Goal: Find specific fact: Find contact information

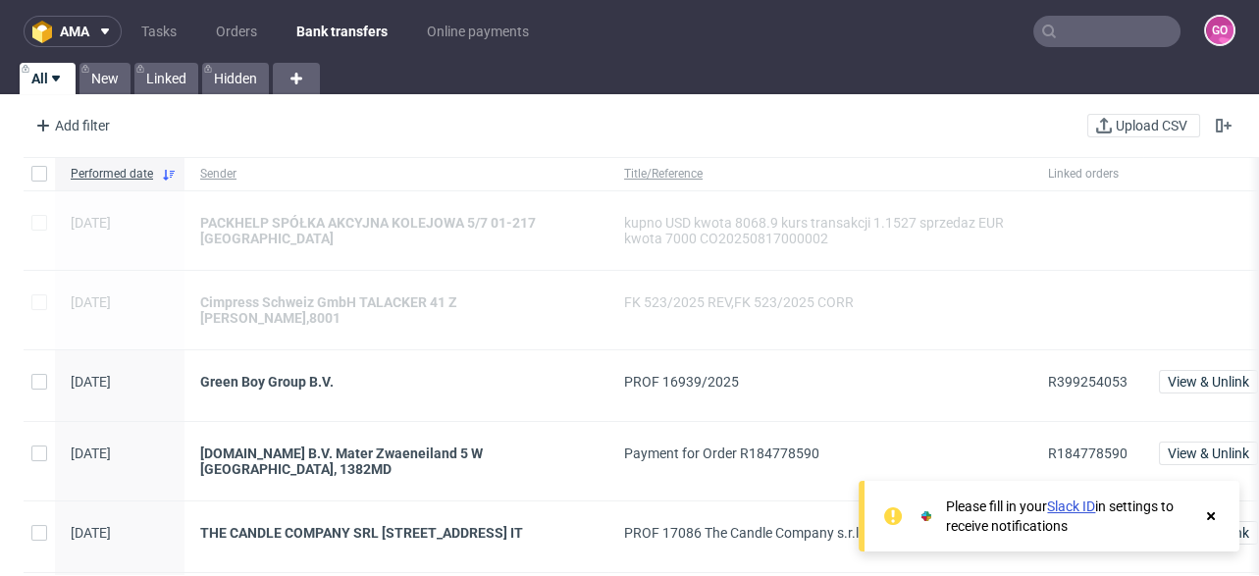
click at [1090, 38] on input "text" at bounding box center [1106, 31] width 147 height 31
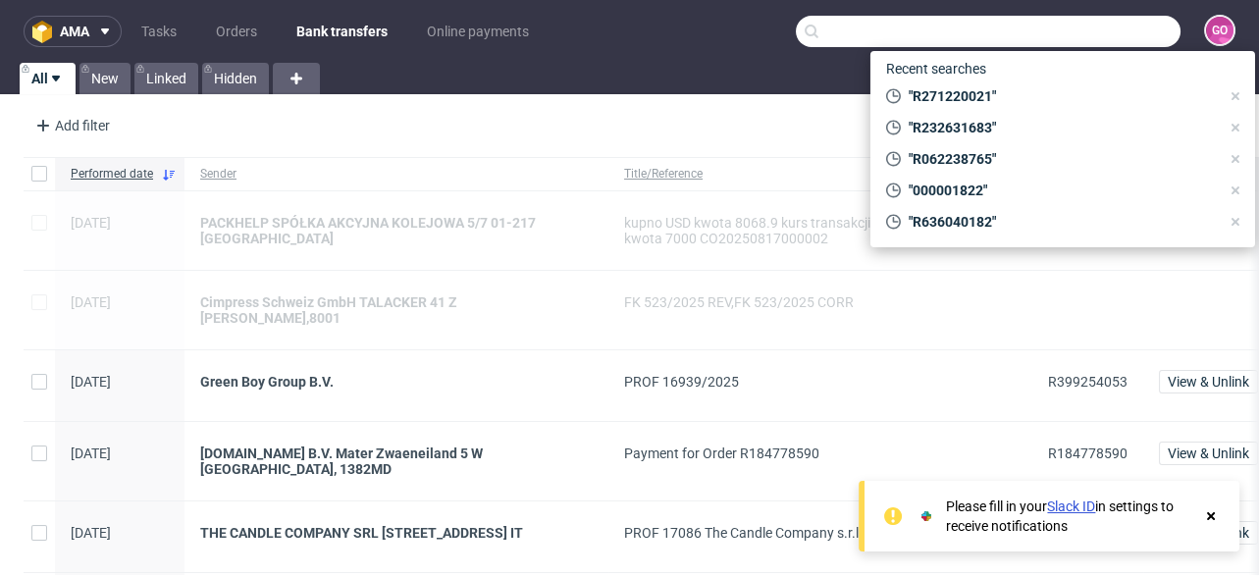
paste input "R816692889"
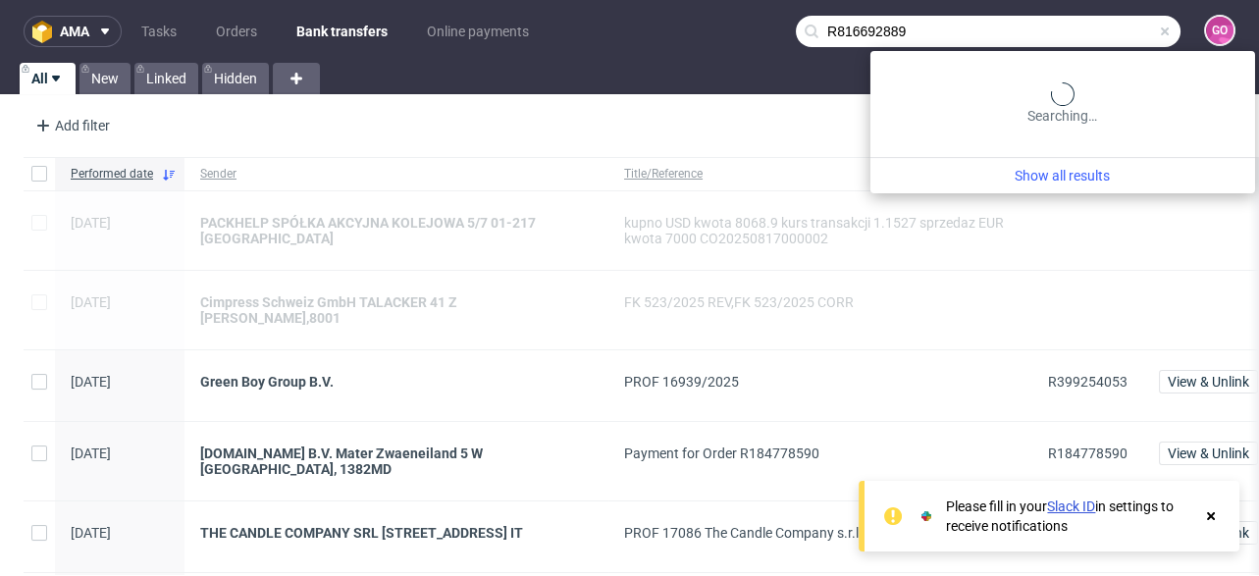
type input "R816692889"
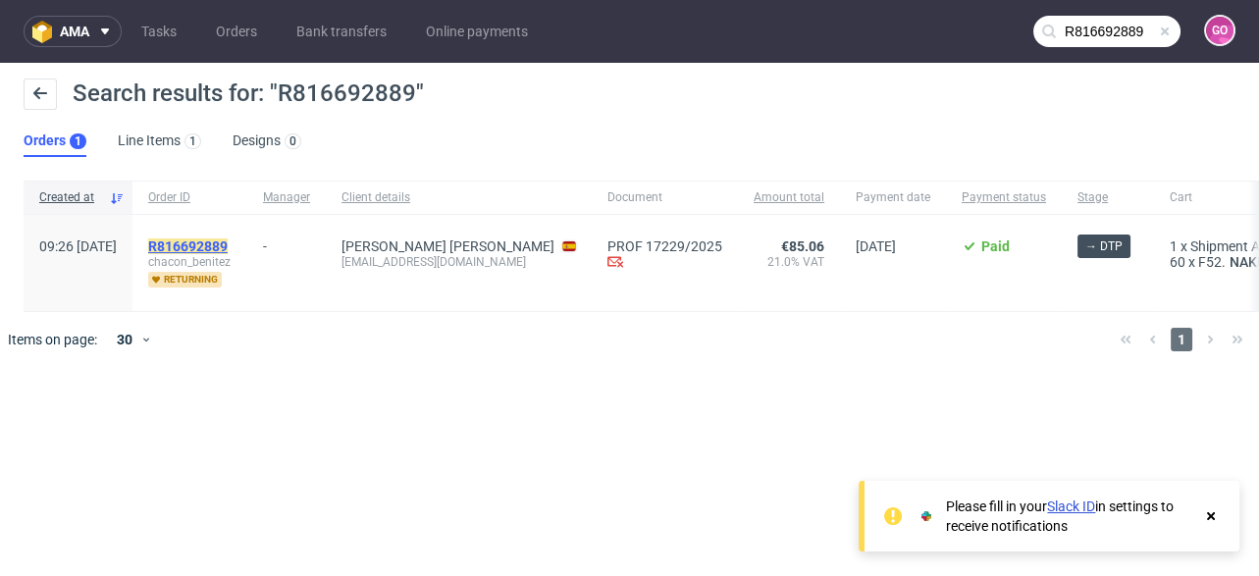
click at [228, 244] on mark "R816692889" at bounding box center [187, 246] width 79 height 16
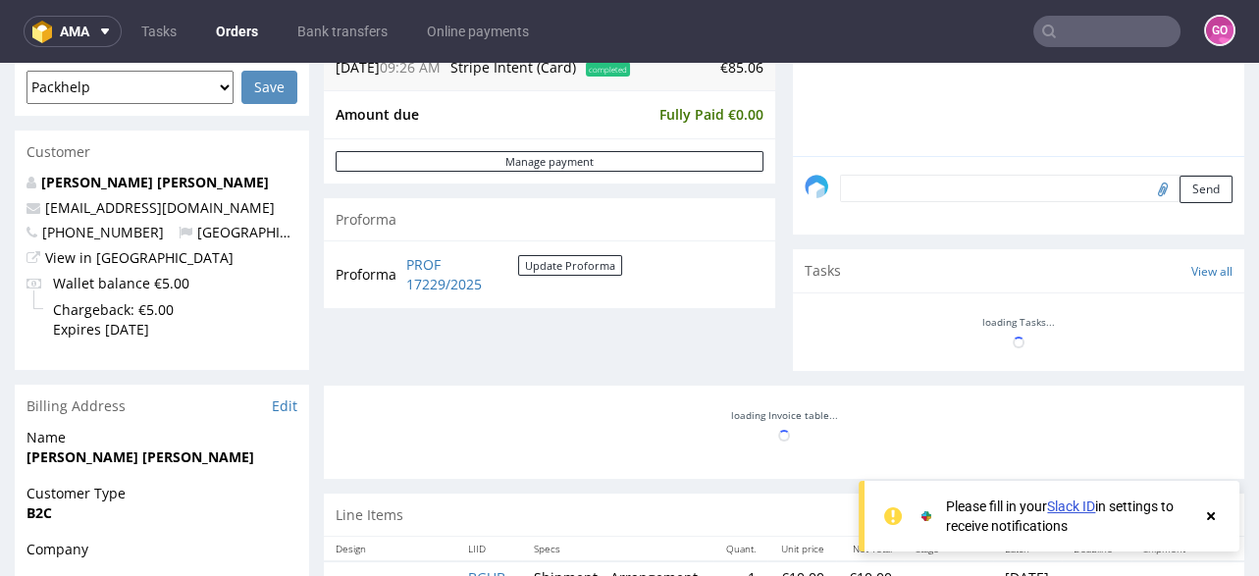
scroll to position [549, 0]
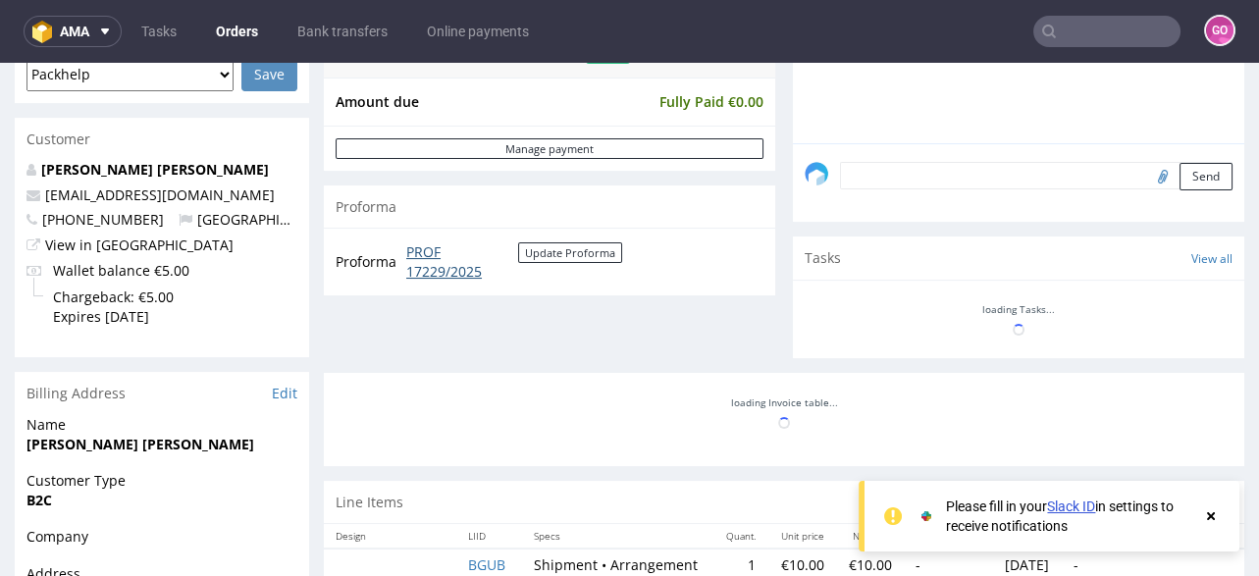
click at [417, 246] on link "PROF 17229/2025" at bounding box center [462, 261] width 112 height 38
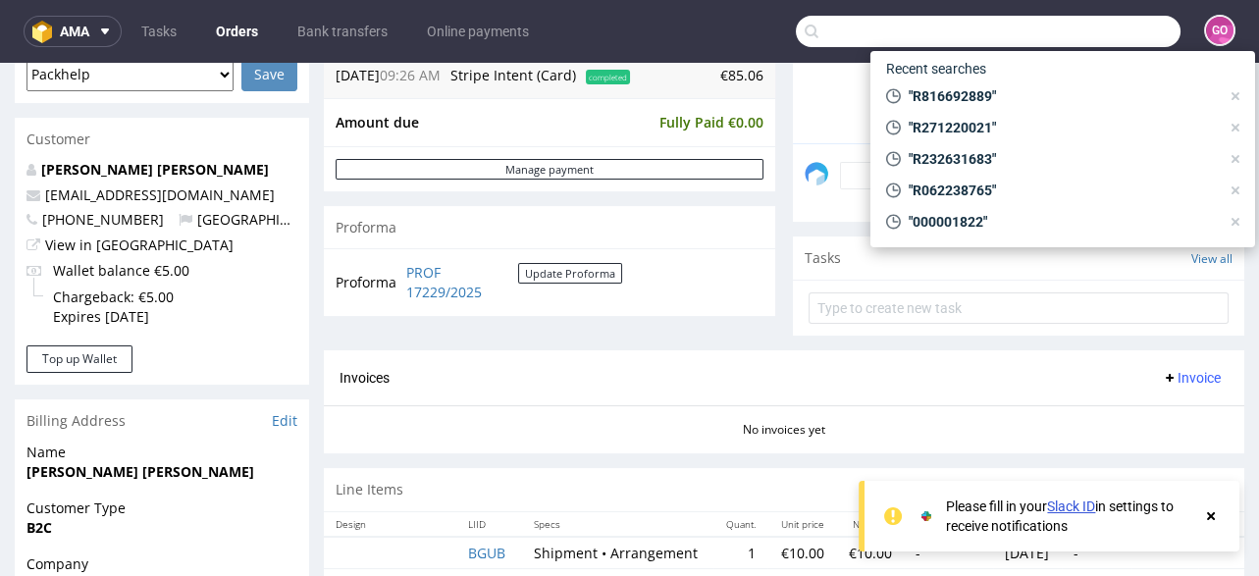
click at [1061, 21] on input "text" at bounding box center [988, 31] width 385 height 31
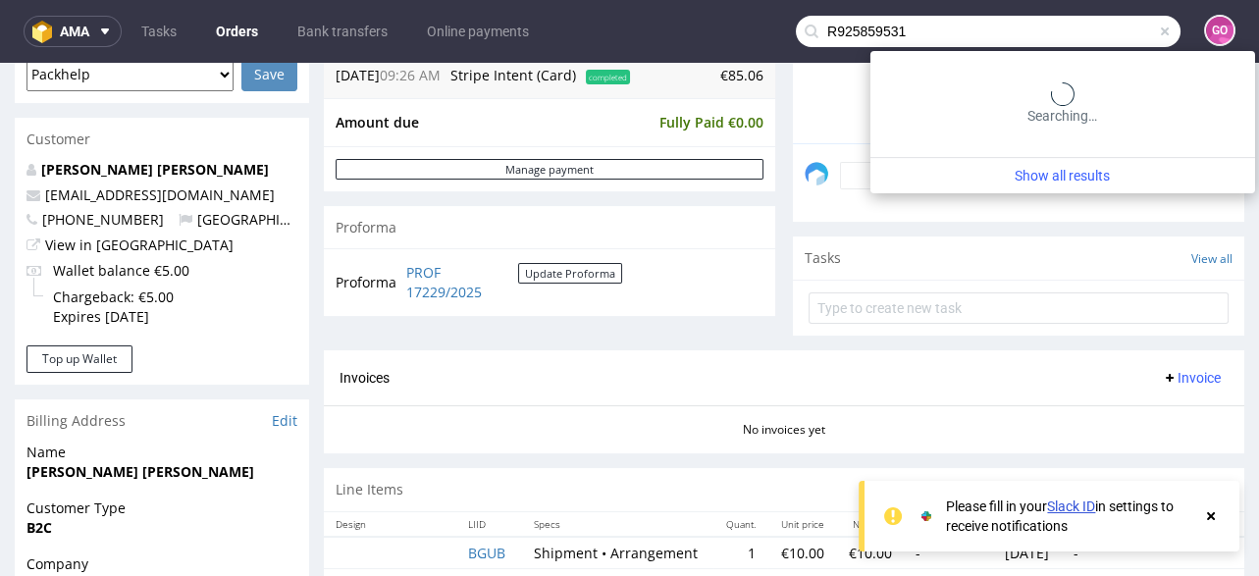
type input "R925859531"
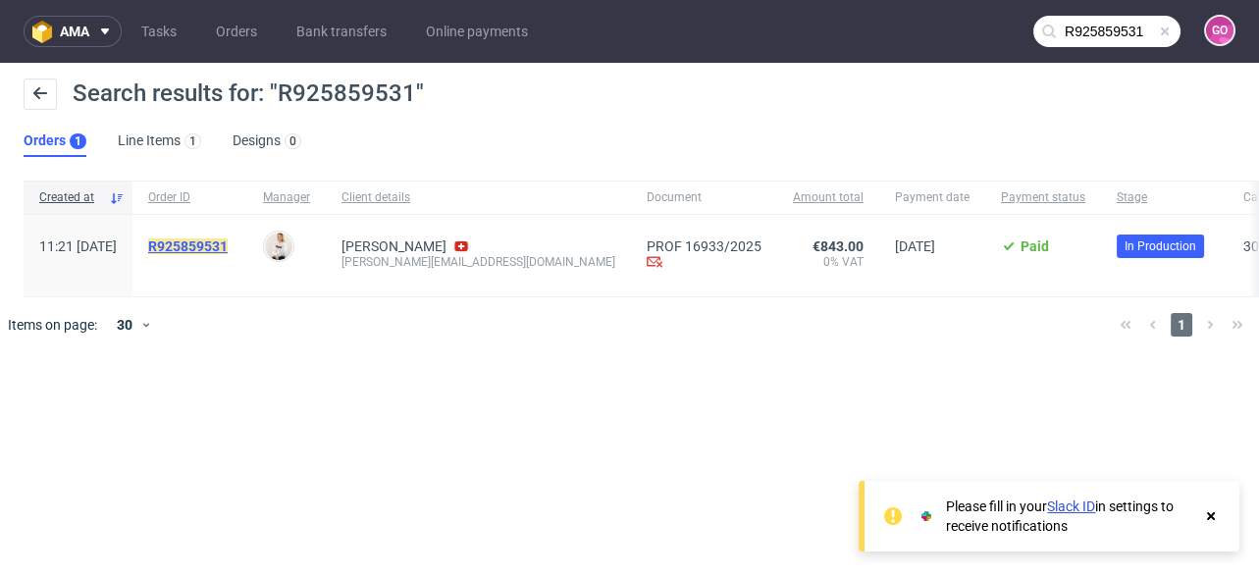
click at [228, 245] on mark "R925859531" at bounding box center [187, 246] width 79 height 16
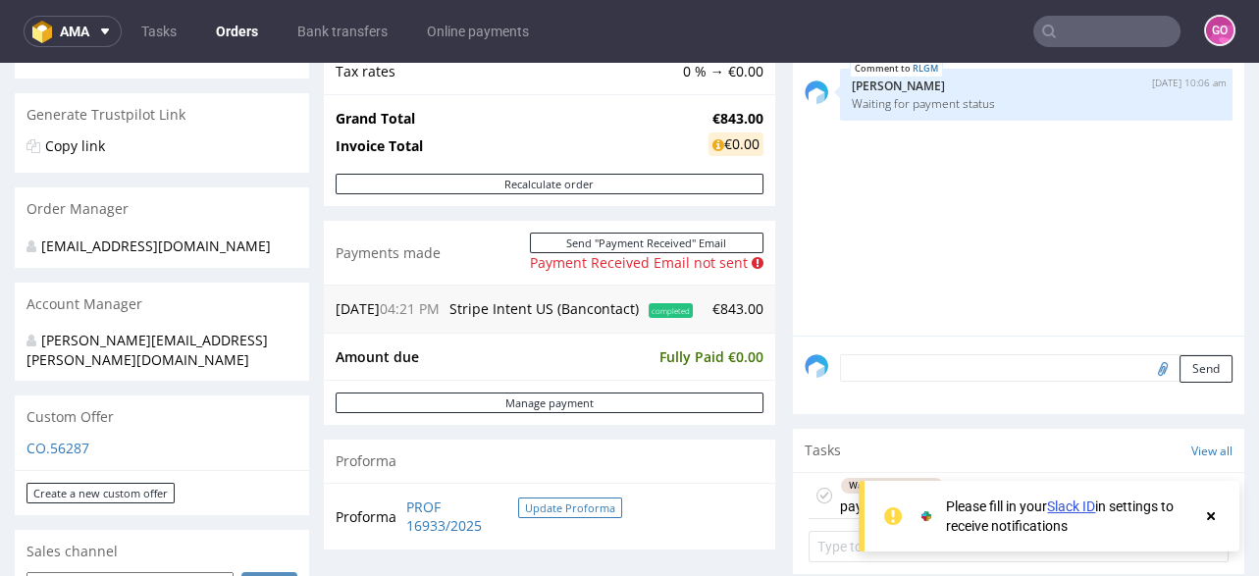
scroll to position [471, 0]
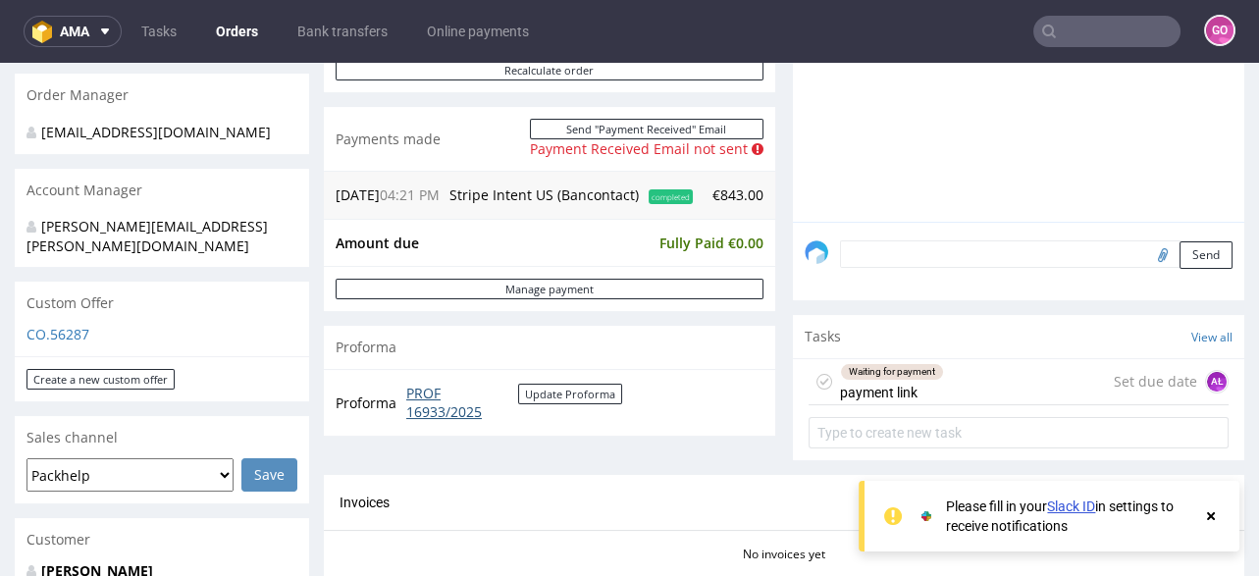
click at [428, 421] on link "PROF 16933/2025" at bounding box center [462, 403] width 112 height 38
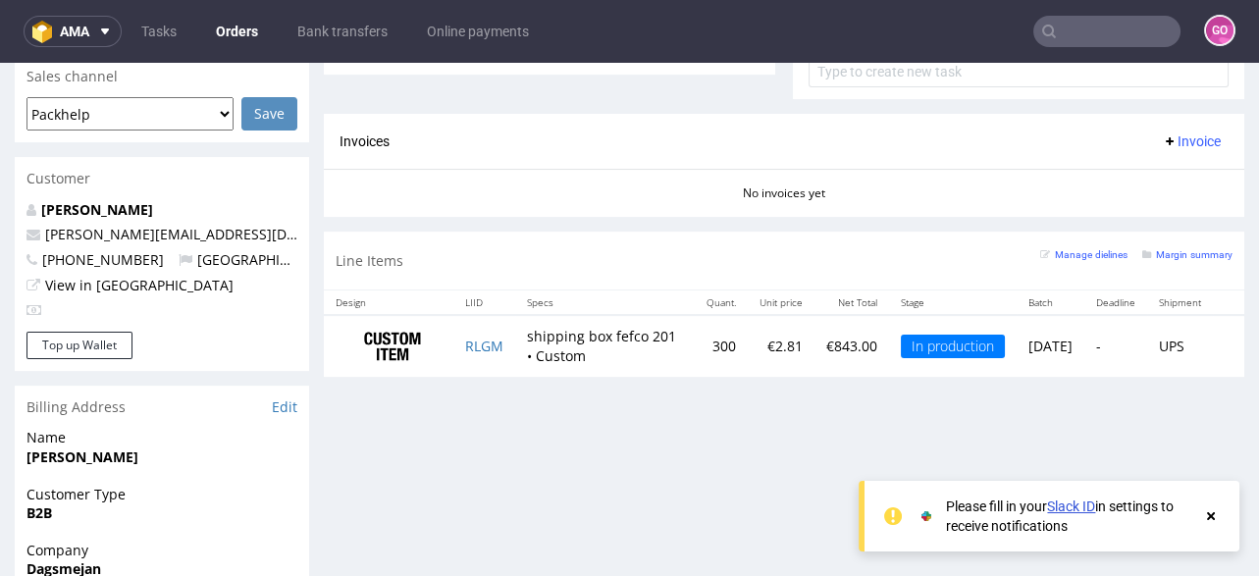
scroll to position [863, 0]
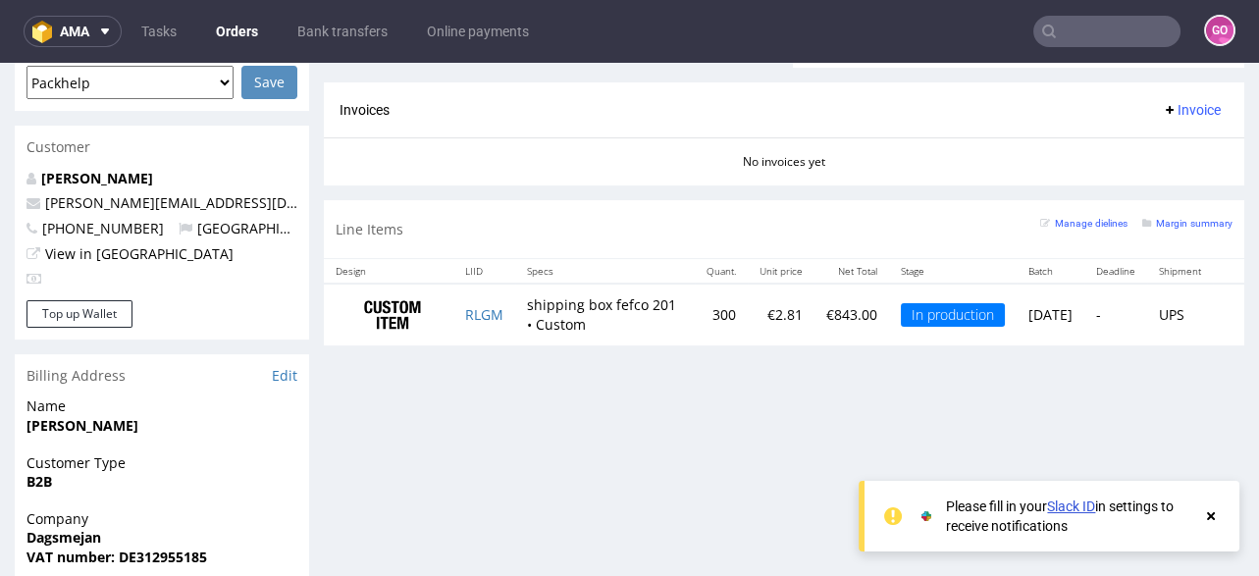
click at [1096, 36] on input "text" at bounding box center [1106, 31] width 147 height 31
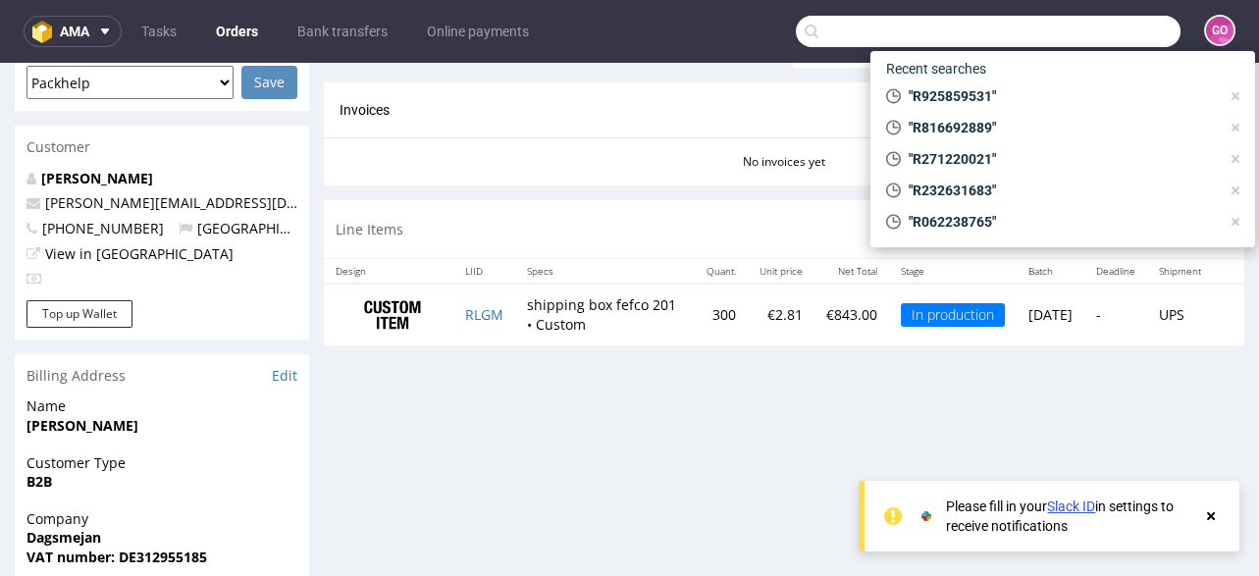
paste input "R447244974"
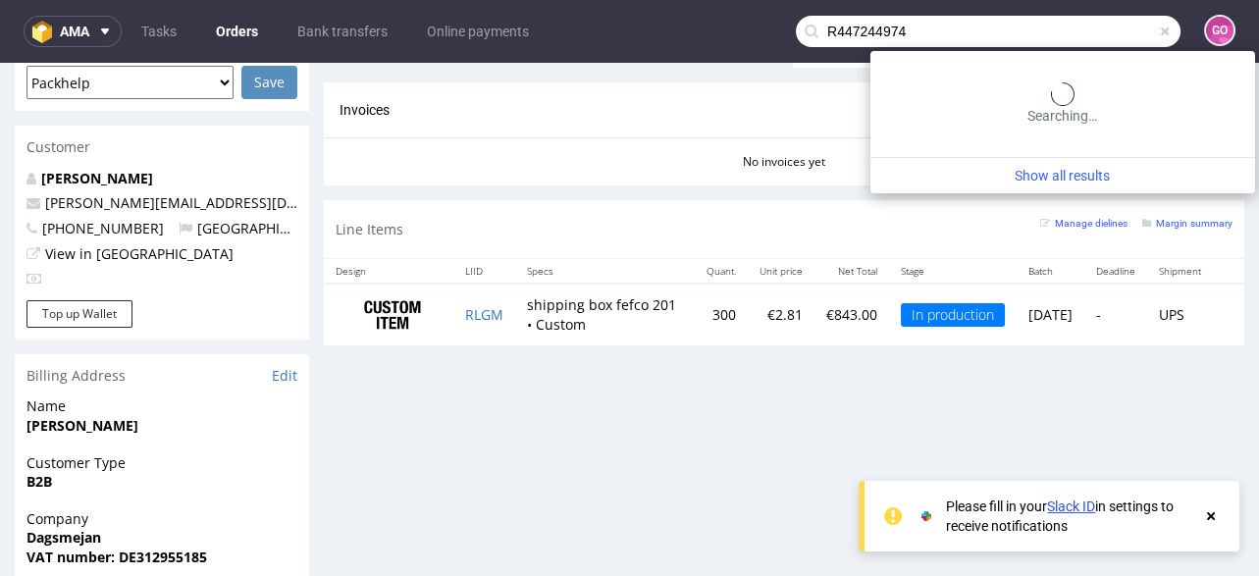
type input "R447244974"
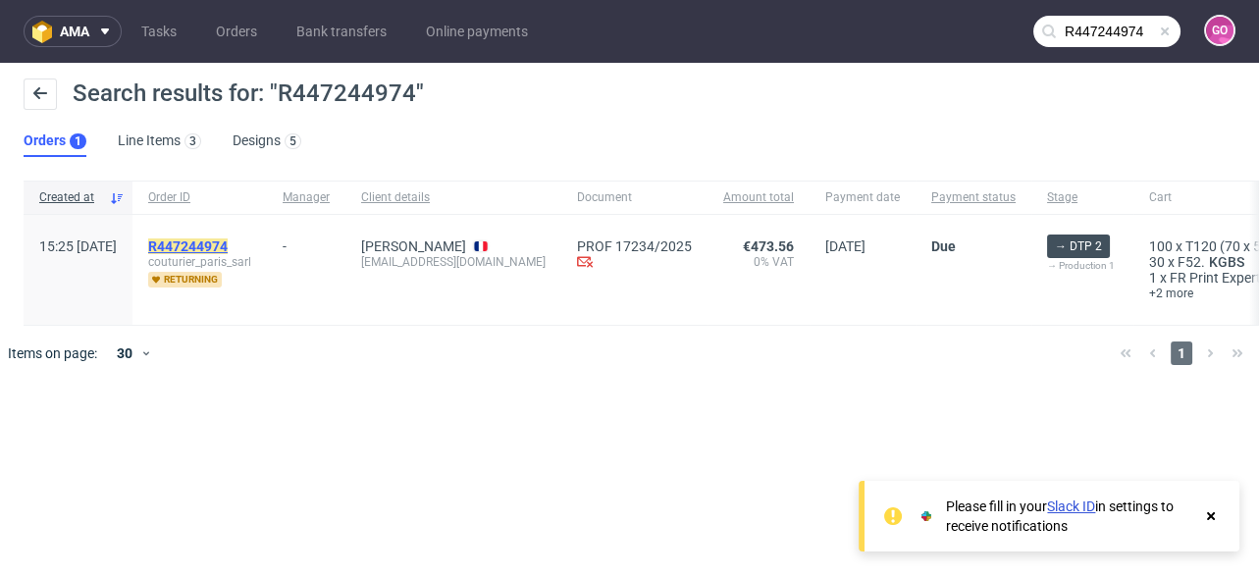
click at [228, 243] on mark "R447244974" at bounding box center [187, 246] width 79 height 16
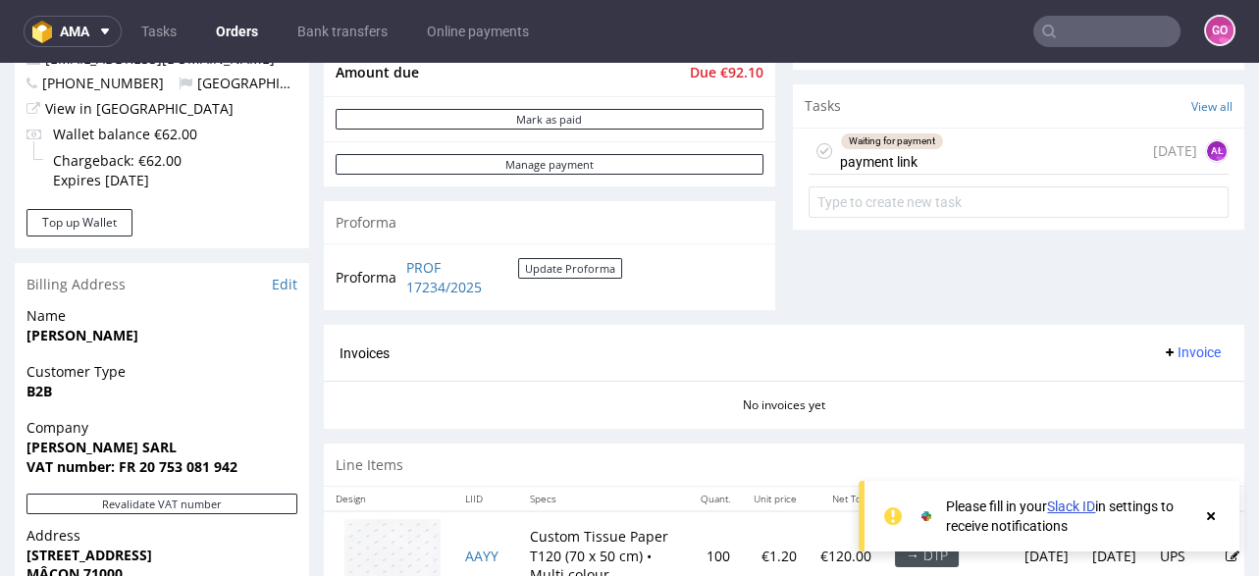
scroll to position [785, 0]
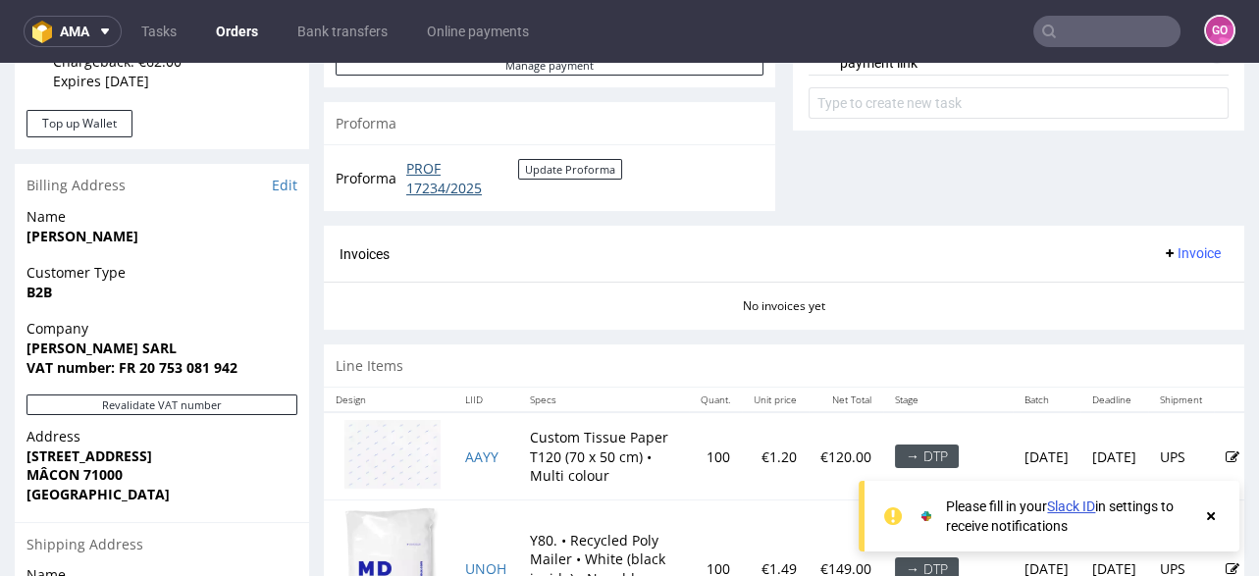
click at [451, 185] on link "PROF 17234/2025" at bounding box center [462, 178] width 112 height 38
click at [1106, 33] on input "text" at bounding box center [1106, 31] width 147 height 31
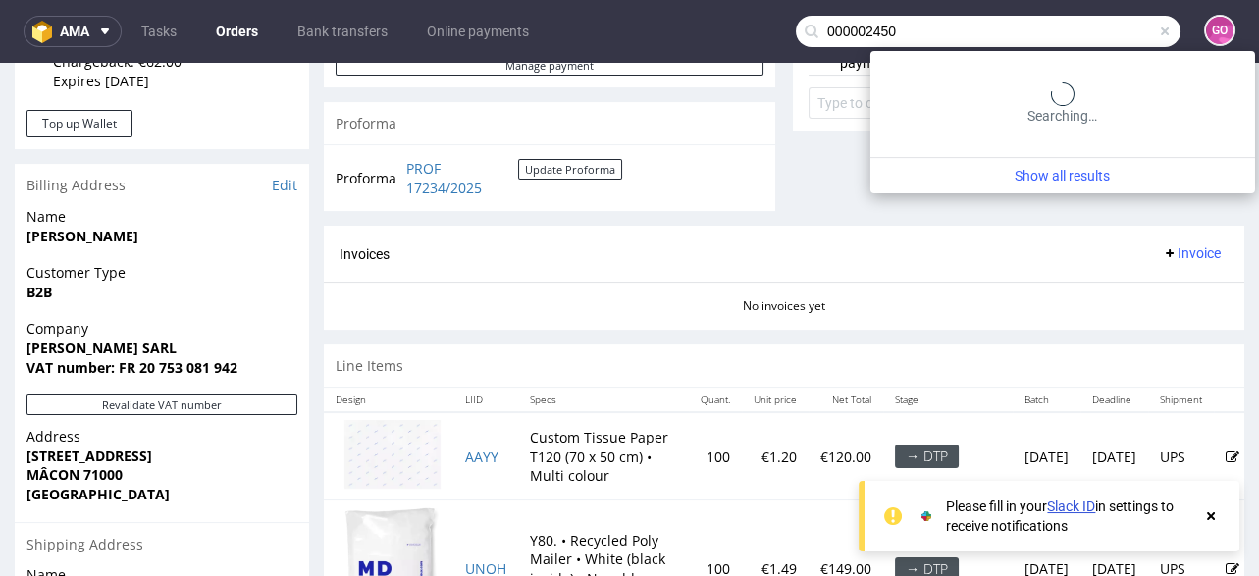
type input "000002450"
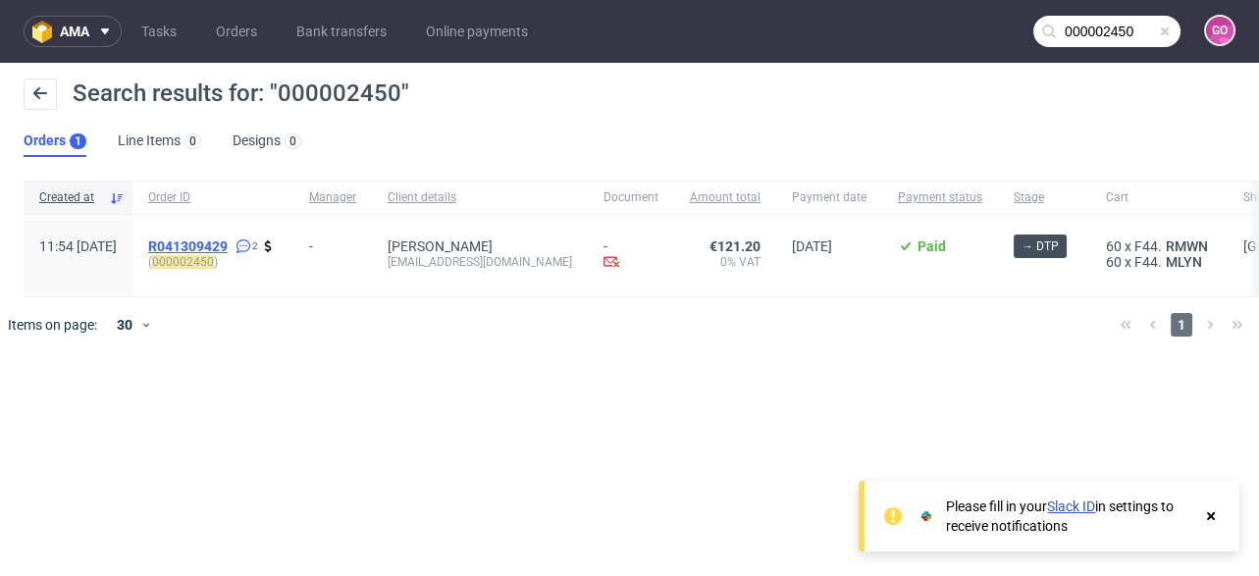
click at [228, 246] on span "R041309429" at bounding box center [187, 246] width 79 height 16
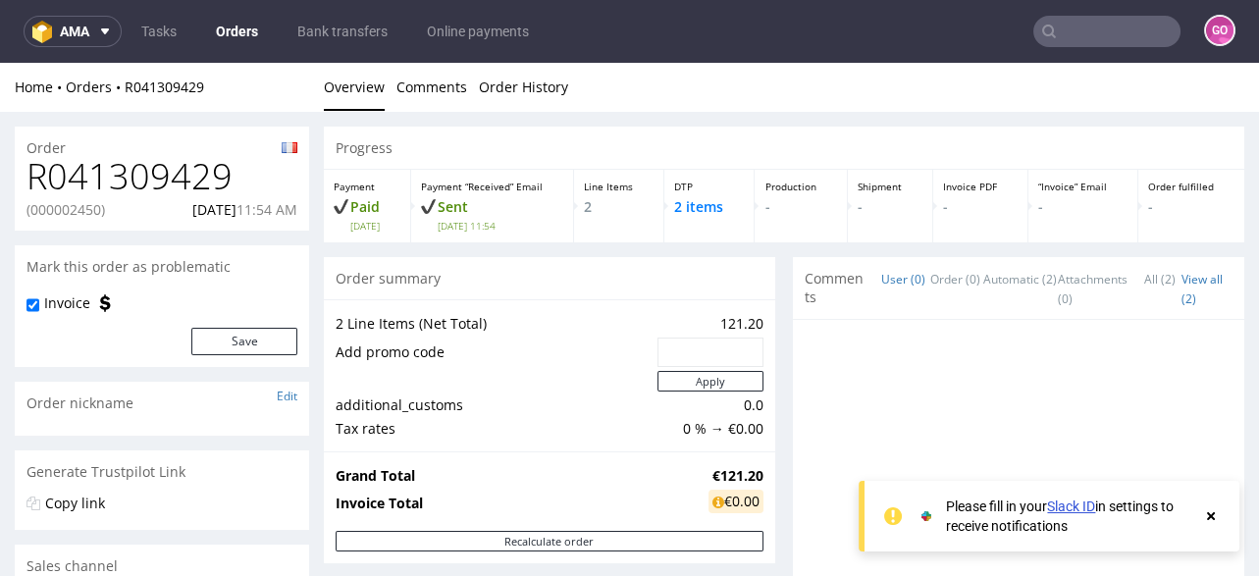
click at [165, 181] on h1 "R041309429" at bounding box center [161, 176] width 271 height 39
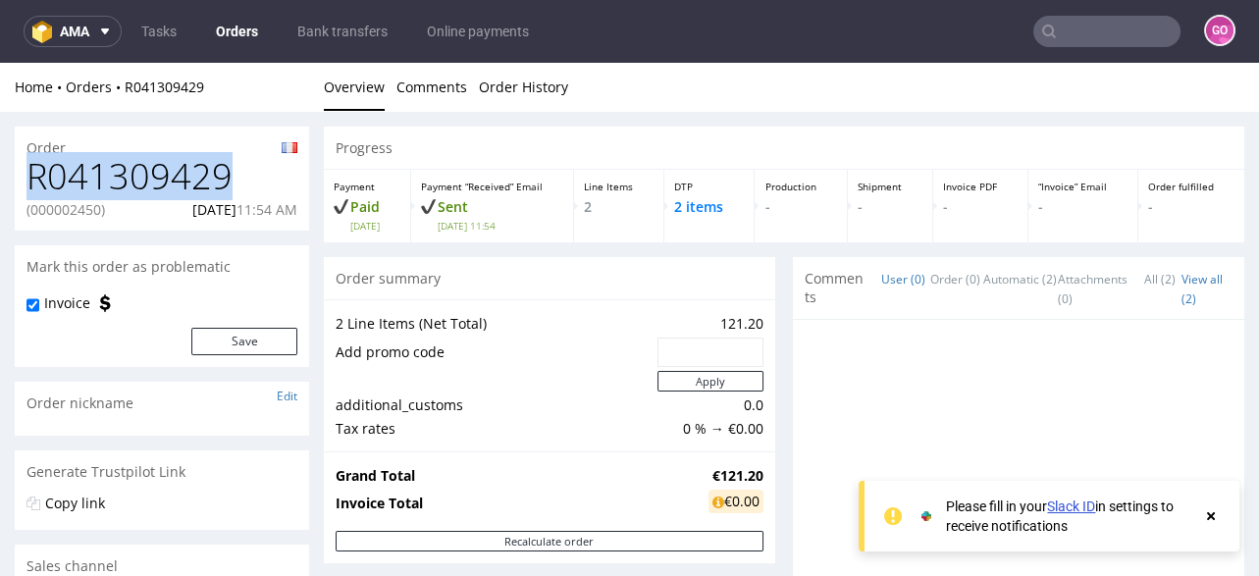
click at [165, 181] on h1 "R041309429" at bounding box center [161, 176] width 271 height 39
copy h1 "R041309429"
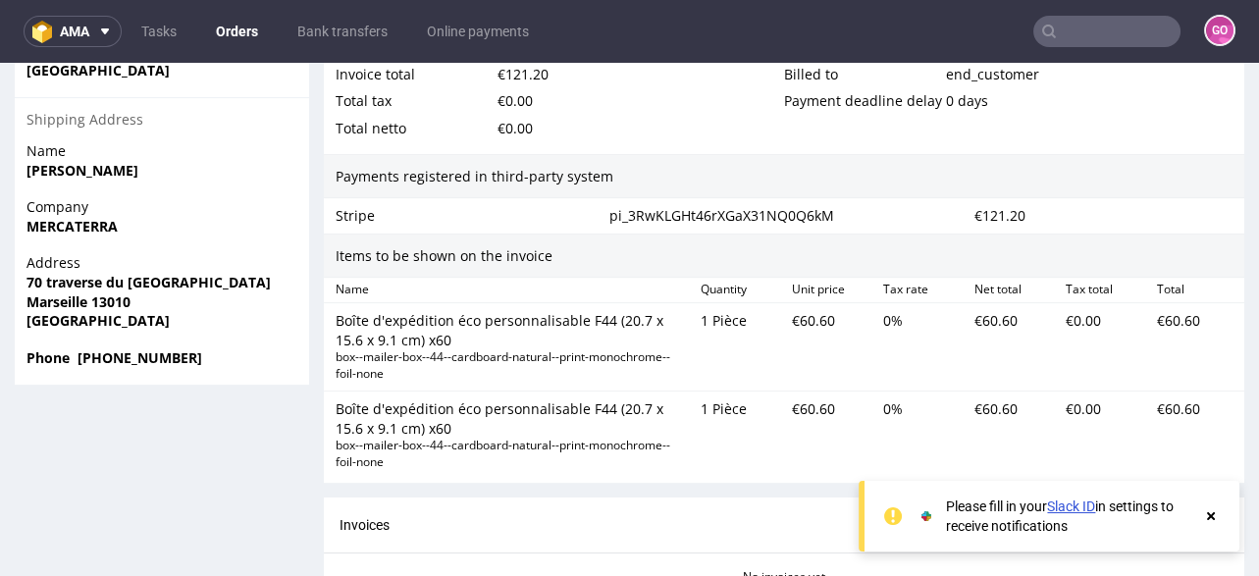
scroll to position [908, 0]
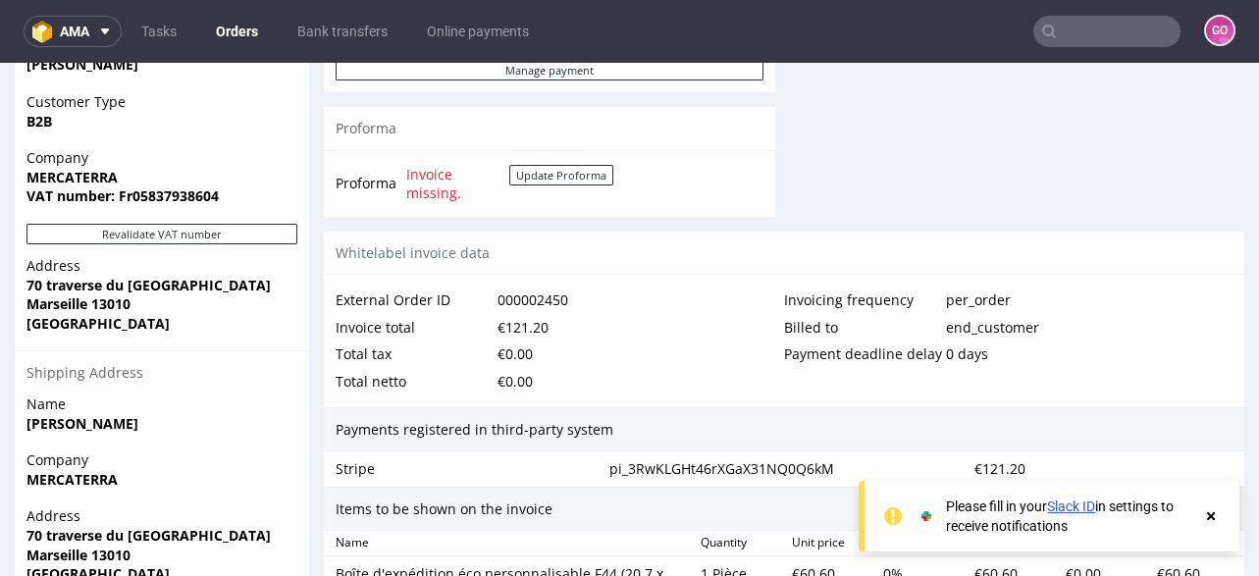
click at [151, 189] on strong "VAT number: Fr05837938604" at bounding box center [122, 195] width 192 height 19
copy strong "Fr05837938604"
click at [73, 173] on strong "MERCATERRA" at bounding box center [71, 177] width 91 height 19
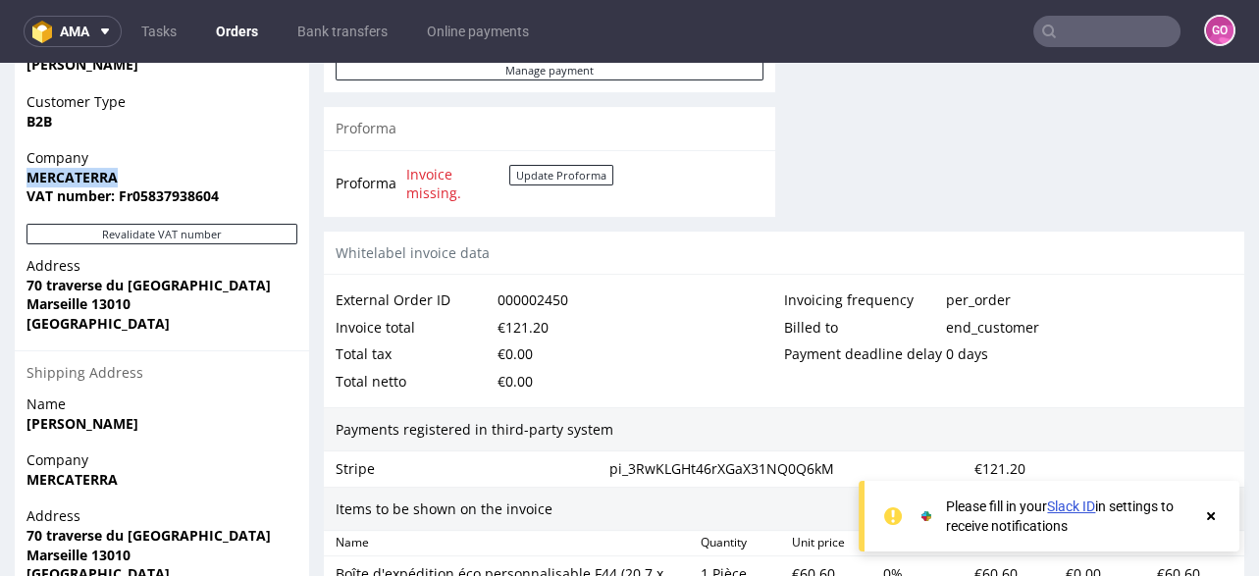
copy strong "MERCATERRA"
click at [157, 203] on strong "VAT number: Fr05837938604" at bounding box center [122, 195] width 192 height 19
copy strong "Fr05837938604"
click at [131, 284] on strong "70 traverse du [GEOGRAPHIC_DATA]" at bounding box center [148, 285] width 244 height 19
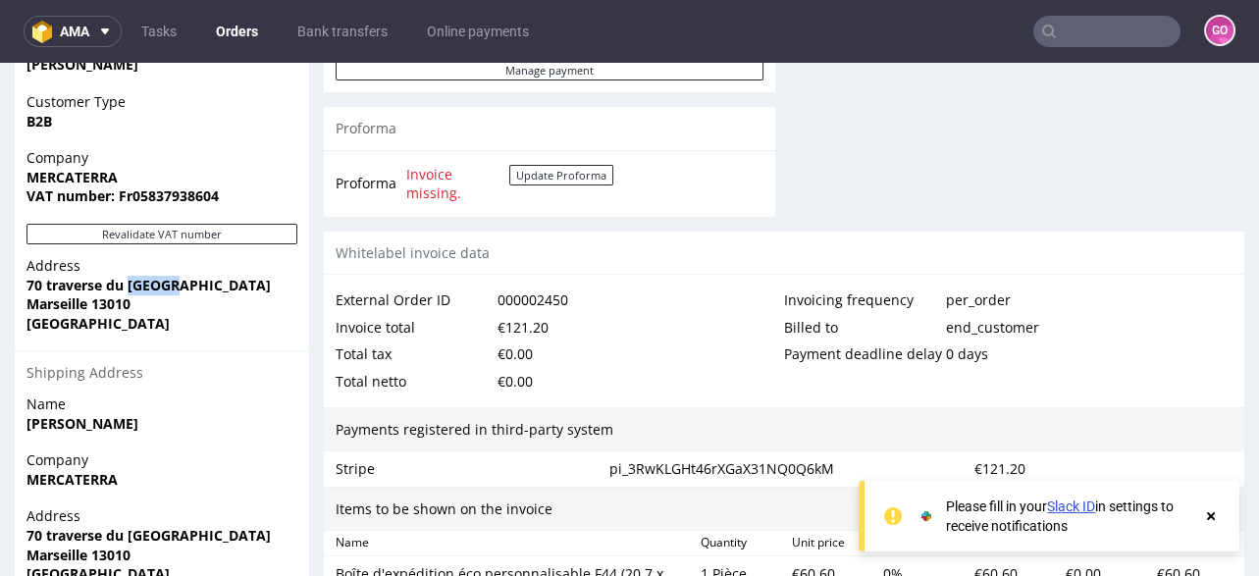
click at [131, 284] on strong "70 traverse du [GEOGRAPHIC_DATA]" at bounding box center [148, 285] width 244 height 19
copy strong "70 traverse du [GEOGRAPHIC_DATA]"
click at [128, 300] on strong "Marseille 13010" at bounding box center [78, 303] width 104 height 19
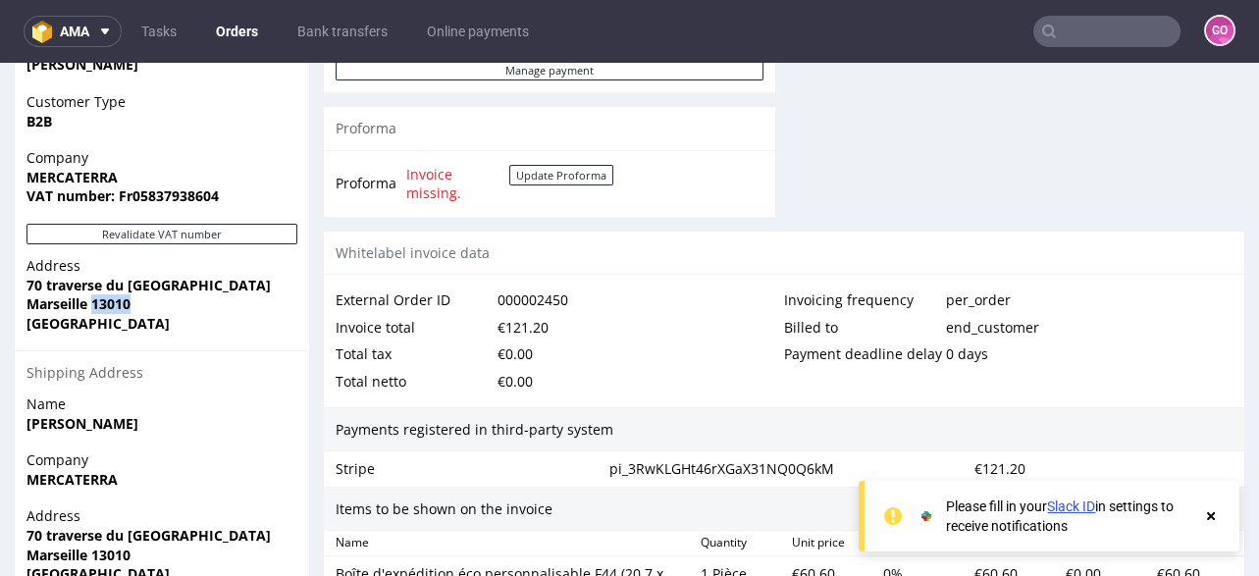
copy strong "13010"
click at [53, 304] on strong "Marseille 13010" at bounding box center [78, 303] width 104 height 19
copy strong "[GEOGRAPHIC_DATA]"
click at [1111, 31] on input "text" at bounding box center [1106, 31] width 147 height 31
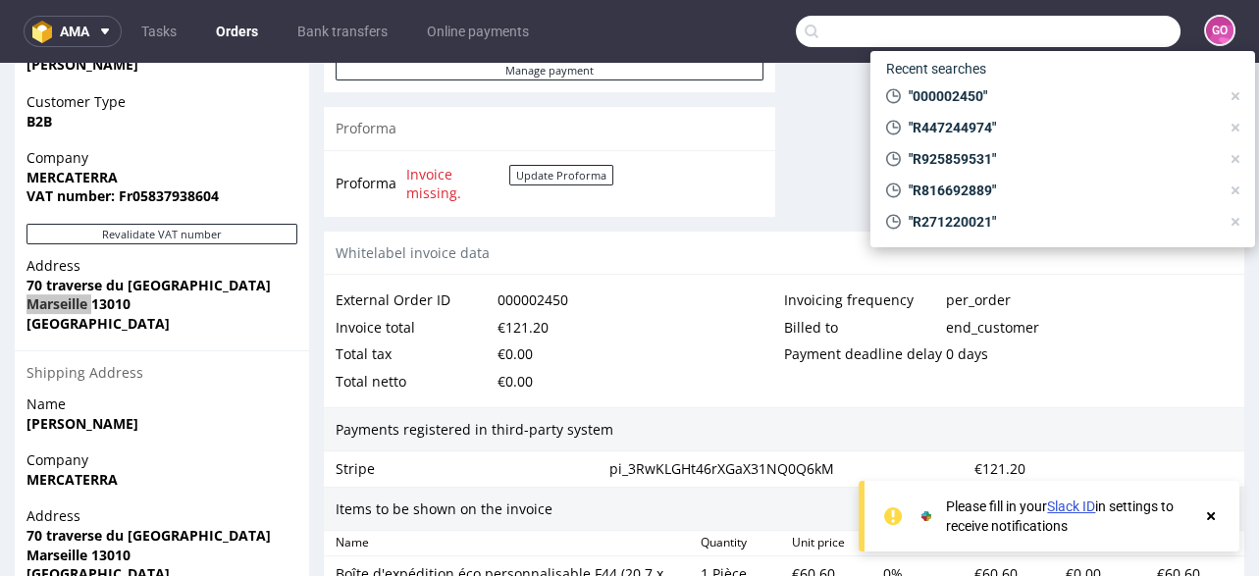
paste input "000002452"
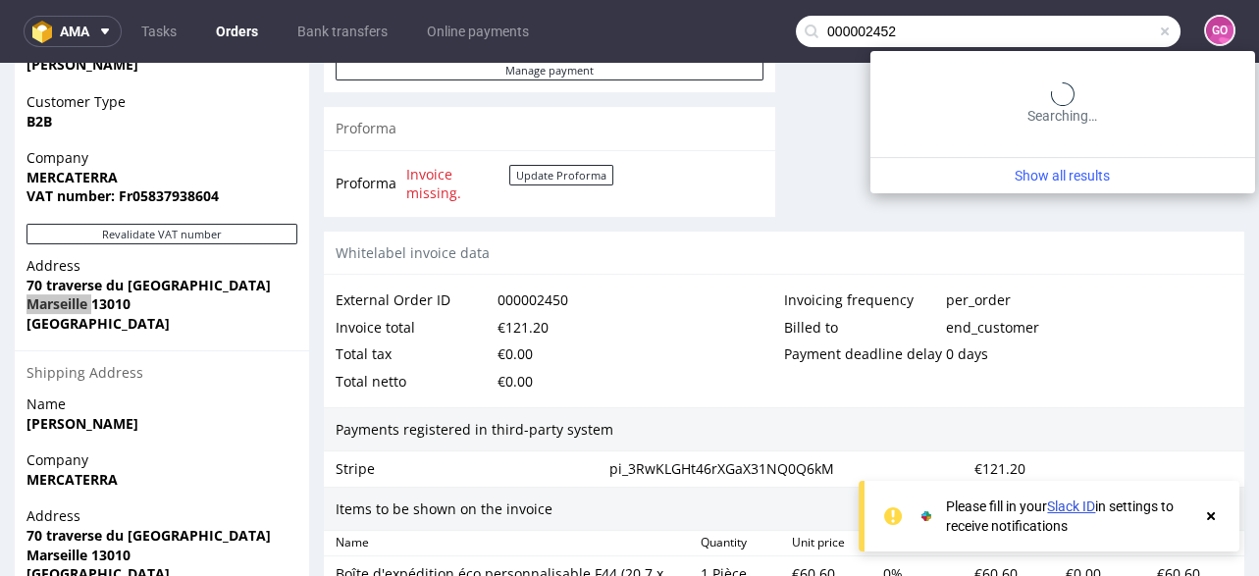
type input "000002452"
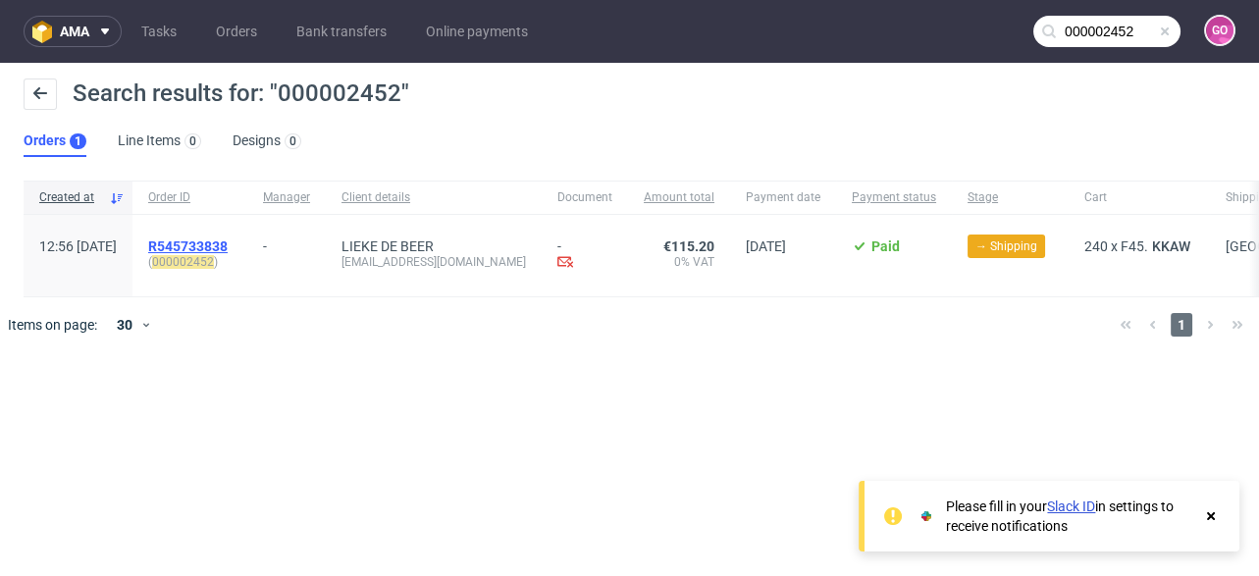
click at [228, 243] on span "R545733838" at bounding box center [187, 246] width 79 height 16
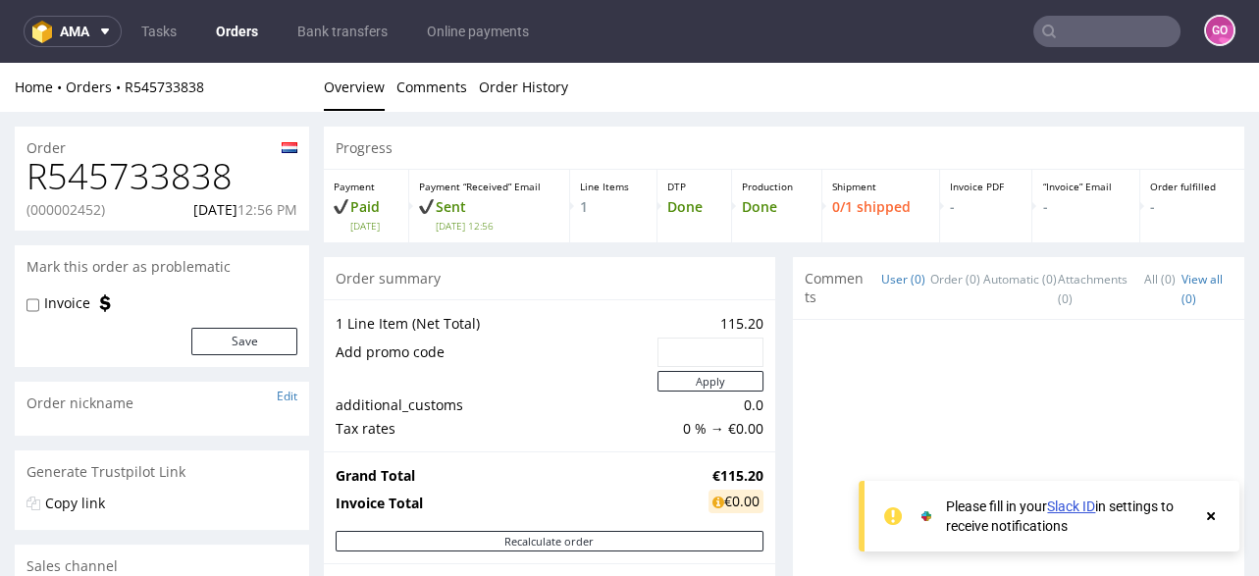
click at [235, 182] on h1 "R545733838" at bounding box center [161, 176] width 271 height 39
click at [211, 182] on h1 "R545733838" at bounding box center [161, 176] width 271 height 39
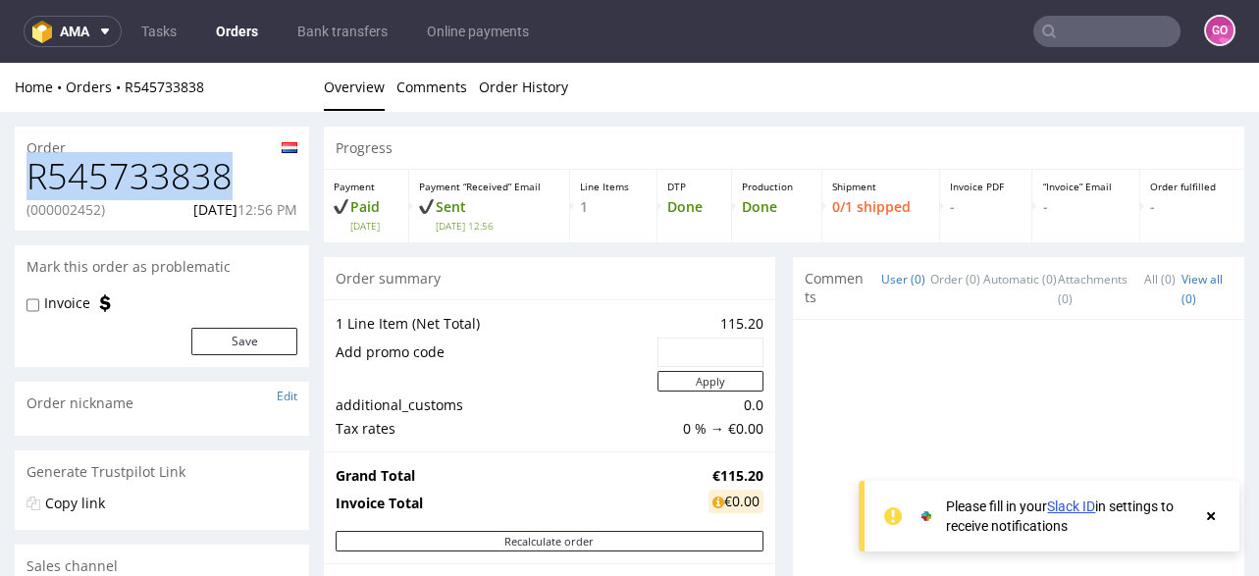
click at [211, 182] on h1 "R545733838" at bounding box center [161, 176] width 271 height 39
copy h1 "R545733838"
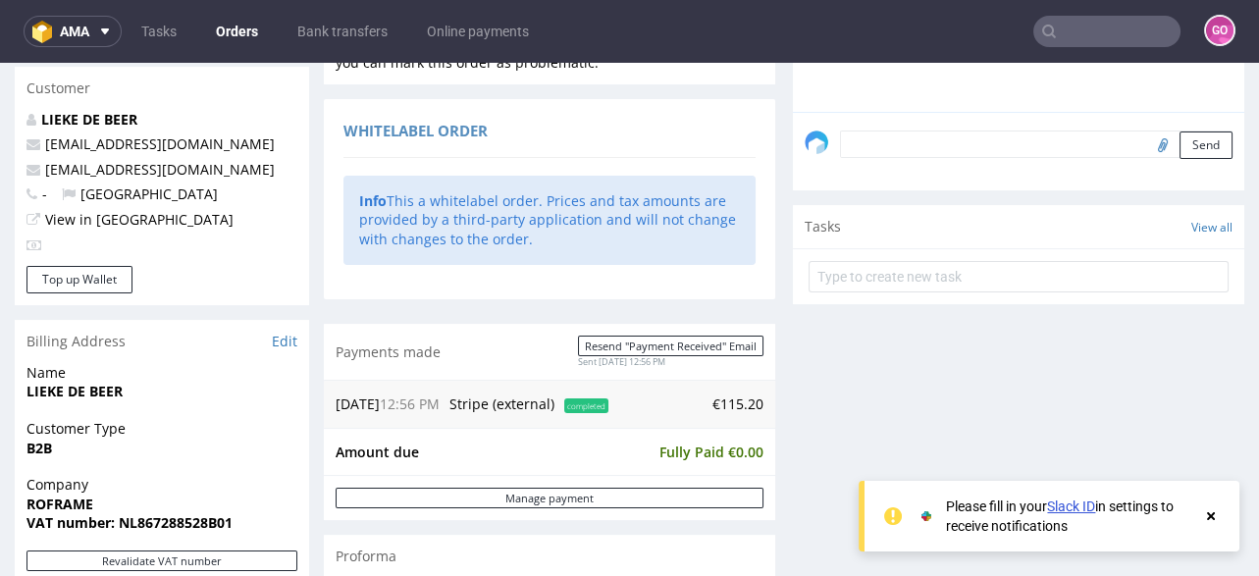
scroll to position [863, 0]
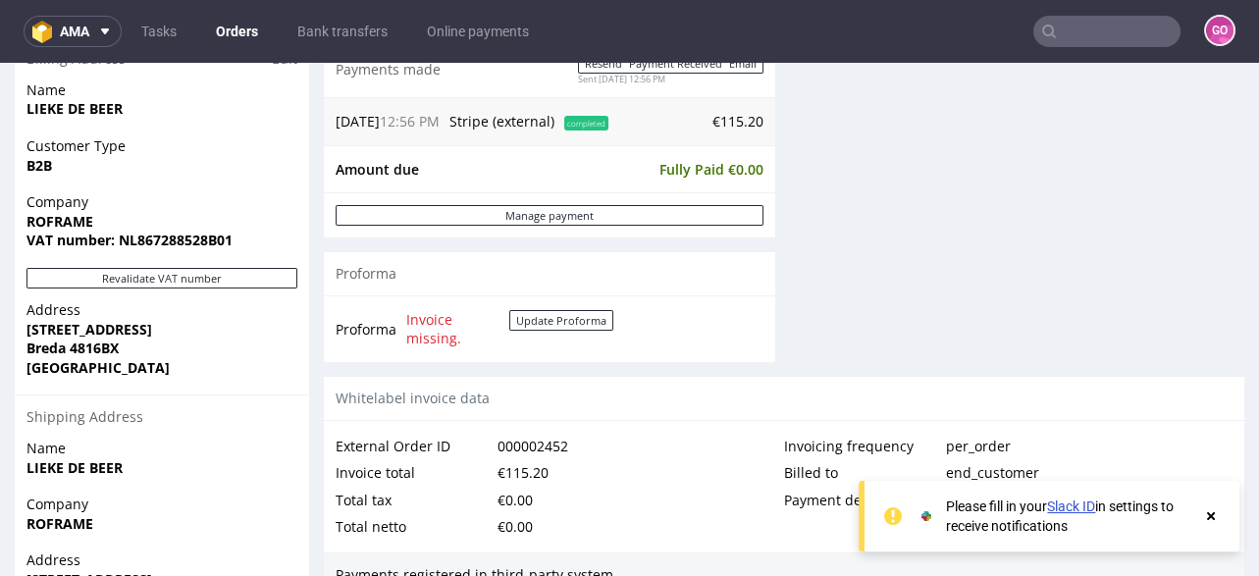
click at [150, 246] on strong "VAT number: NL867288528B01" at bounding box center [129, 240] width 206 height 19
copy strong "NL867288528B01"
click at [75, 215] on strong "ROFRAME" at bounding box center [59, 221] width 67 height 19
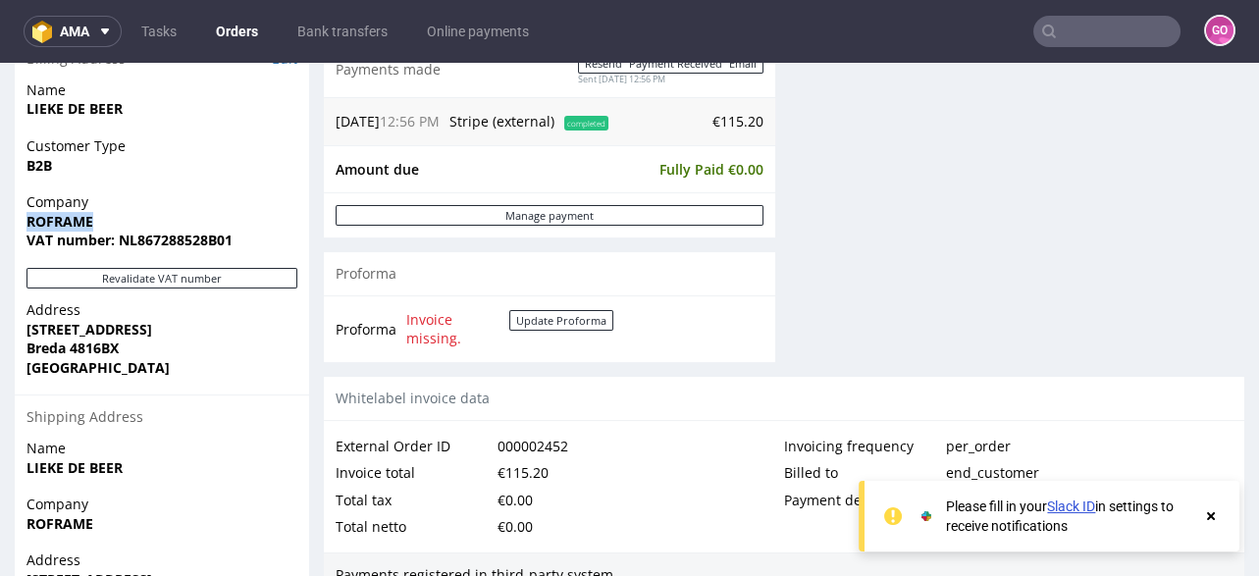
copy strong "ROFRAME"
click at [78, 328] on strong "[STREET_ADDRESS]" at bounding box center [89, 329] width 126 height 19
click at [84, 350] on strong "Breda 4816BX" at bounding box center [72, 348] width 92 height 19
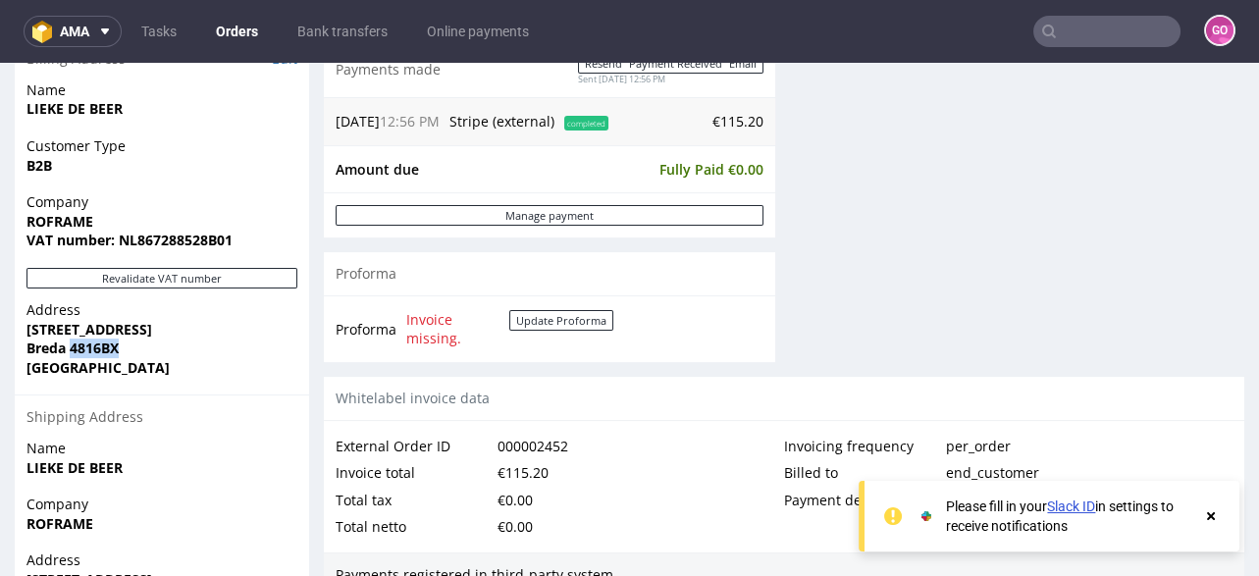
click at [84, 350] on strong "Breda 4816BX" at bounding box center [72, 348] width 92 height 19
click at [55, 342] on strong "Breda 4816BX" at bounding box center [72, 348] width 92 height 19
click at [1086, 23] on input "text" at bounding box center [1106, 31] width 147 height 31
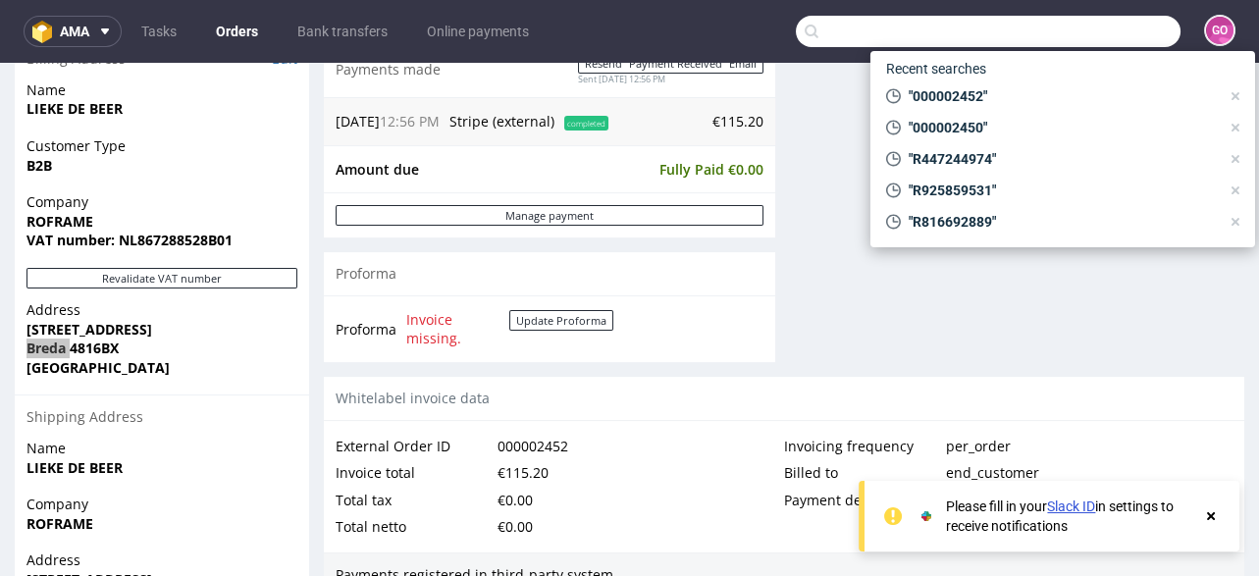
paste input "R680054348"
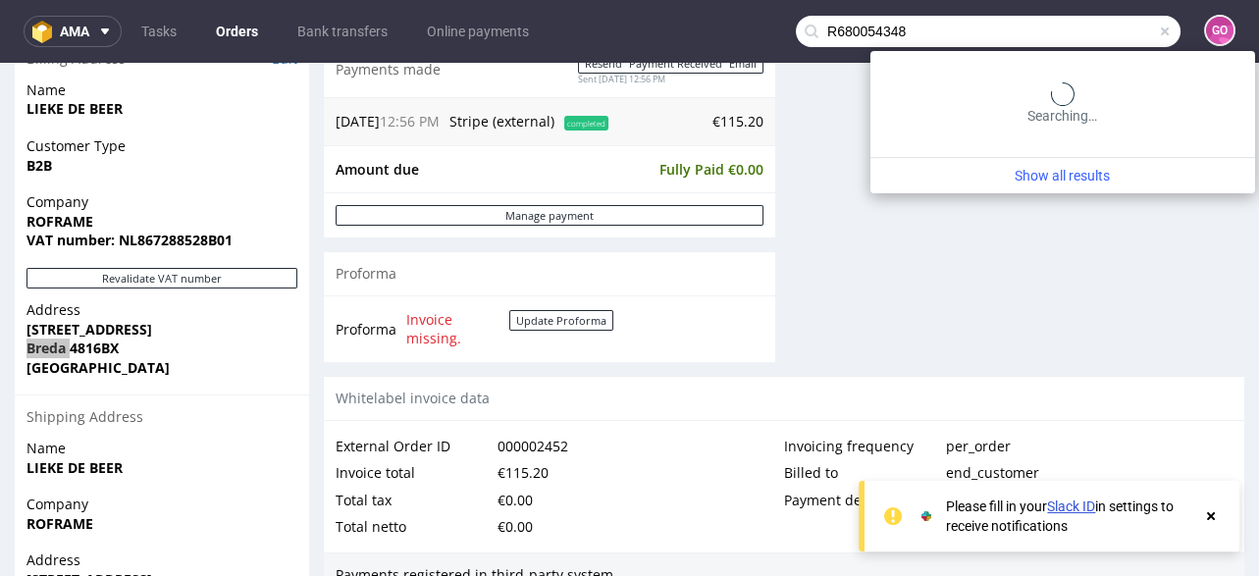
type input "R680054348"
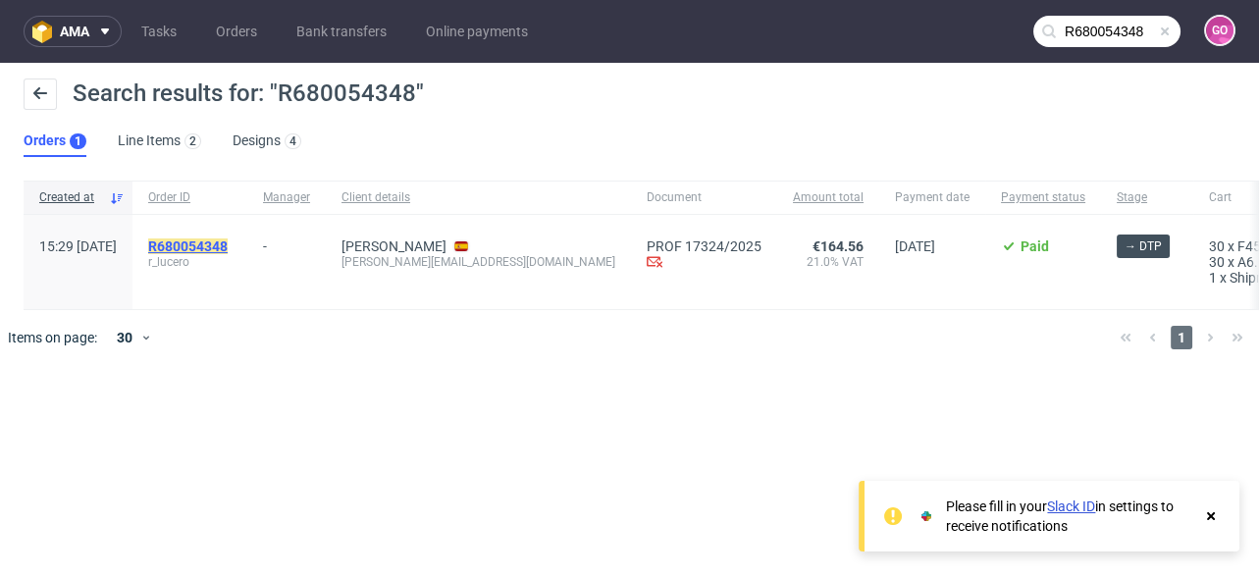
click at [228, 242] on mark "R680054348" at bounding box center [187, 246] width 79 height 16
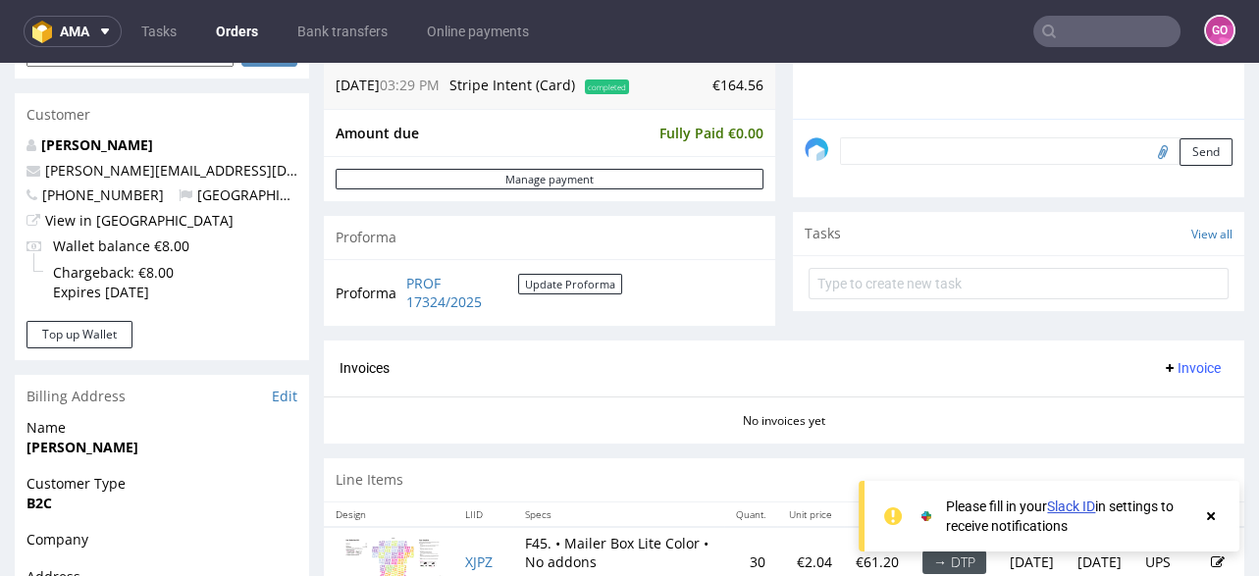
scroll to position [627, 0]
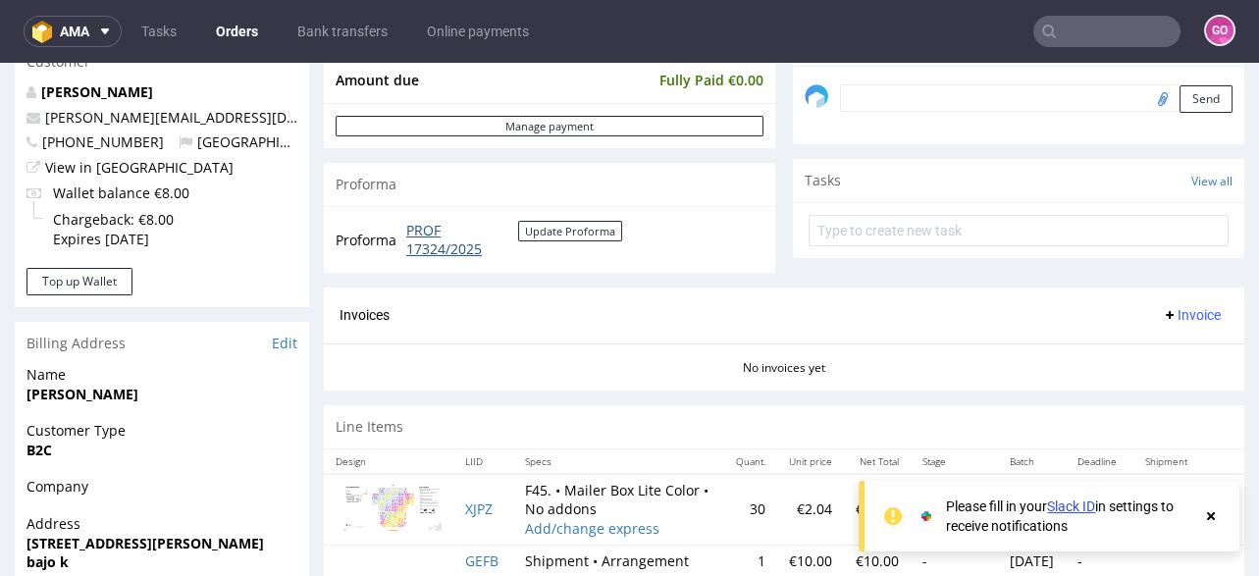
click at [432, 245] on link "PROF 17324/2025" at bounding box center [462, 240] width 112 height 38
click at [1076, 38] on input "text" at bounding box center [1106, 31] width 147 height 31
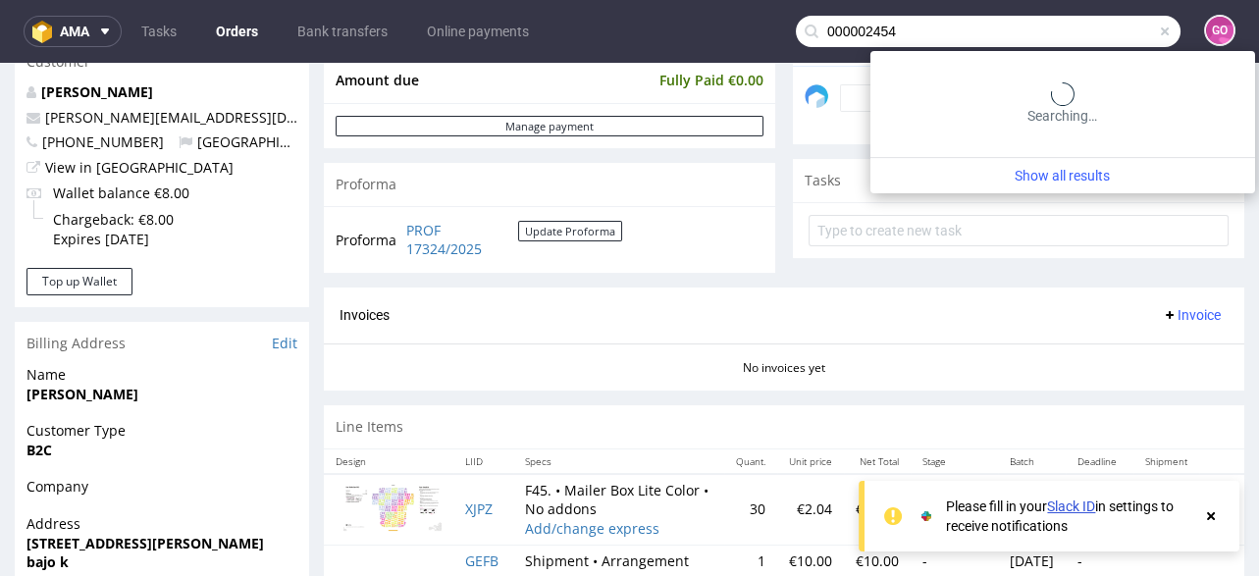
type input "000002454"
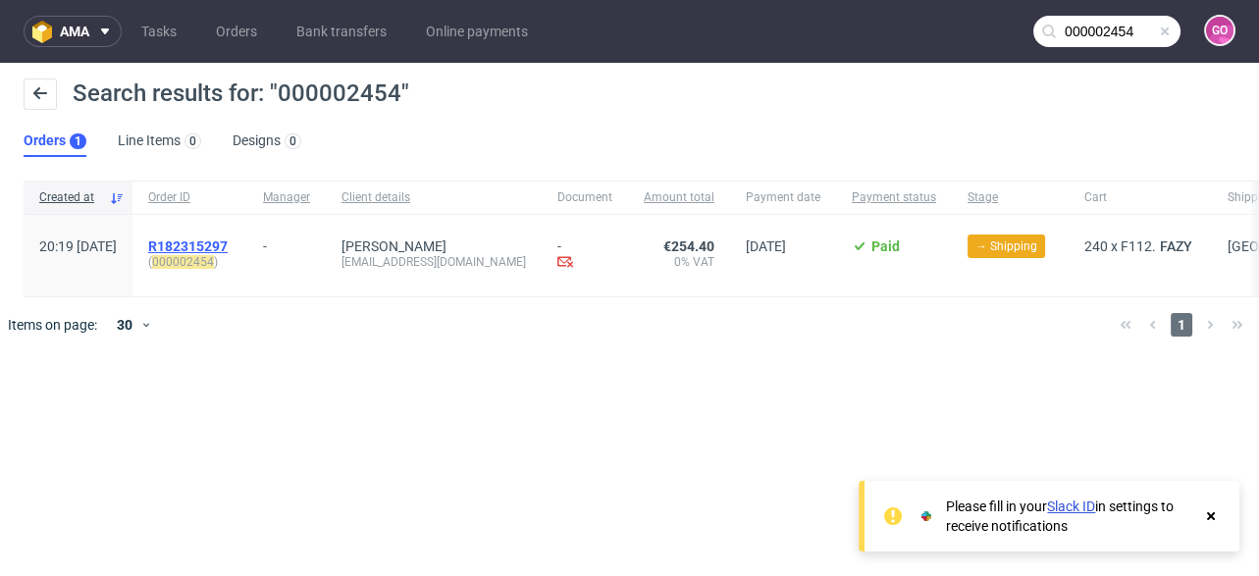
click at [207, 248] on span "R182315297" at bounding box center [187, 246] width 79 height 16
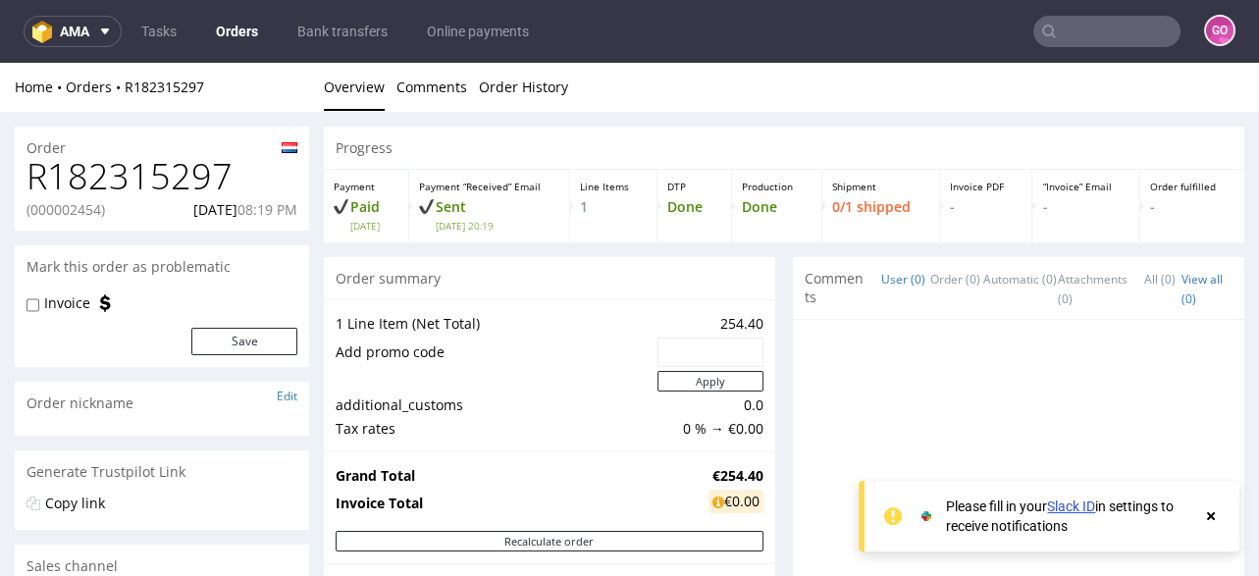
click at [207, 187] on h1 "R182315297" at bounding box center [161, 176] width 271 height 39
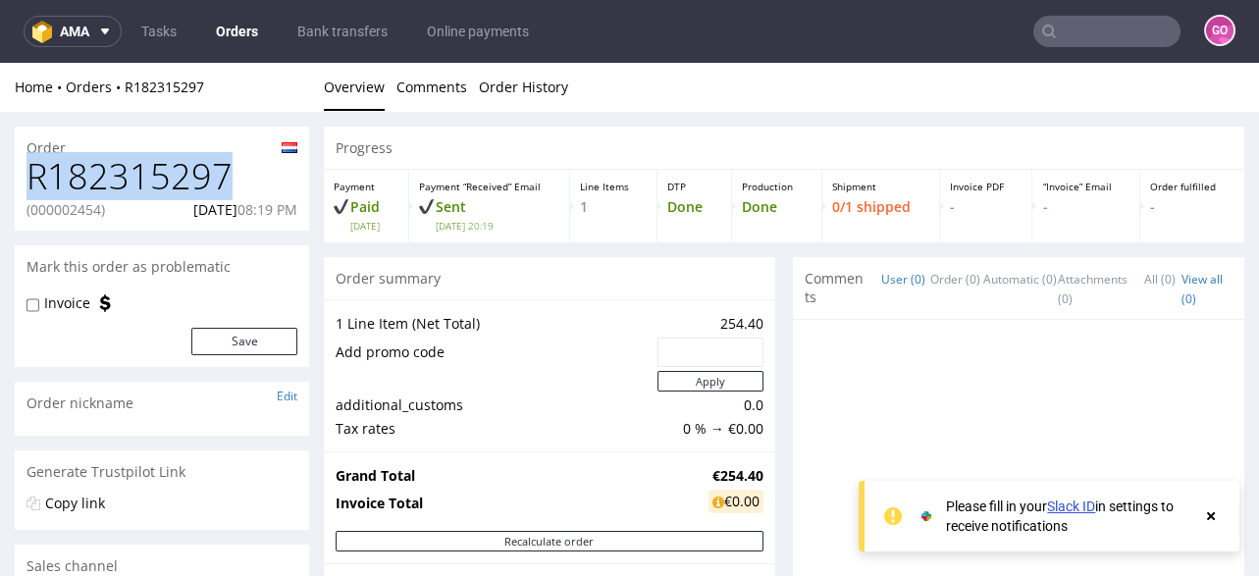
click at [207, 187] on h1 "R182315297" at bounding box center [161, 176] width 271 height 39
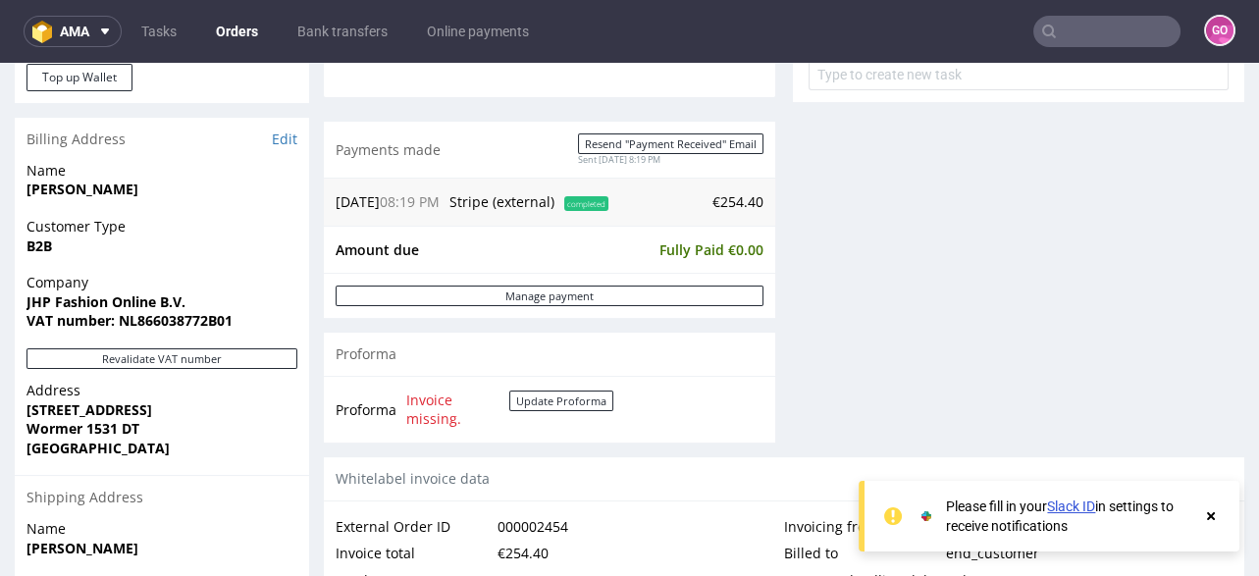
scroll to position [785, 0]
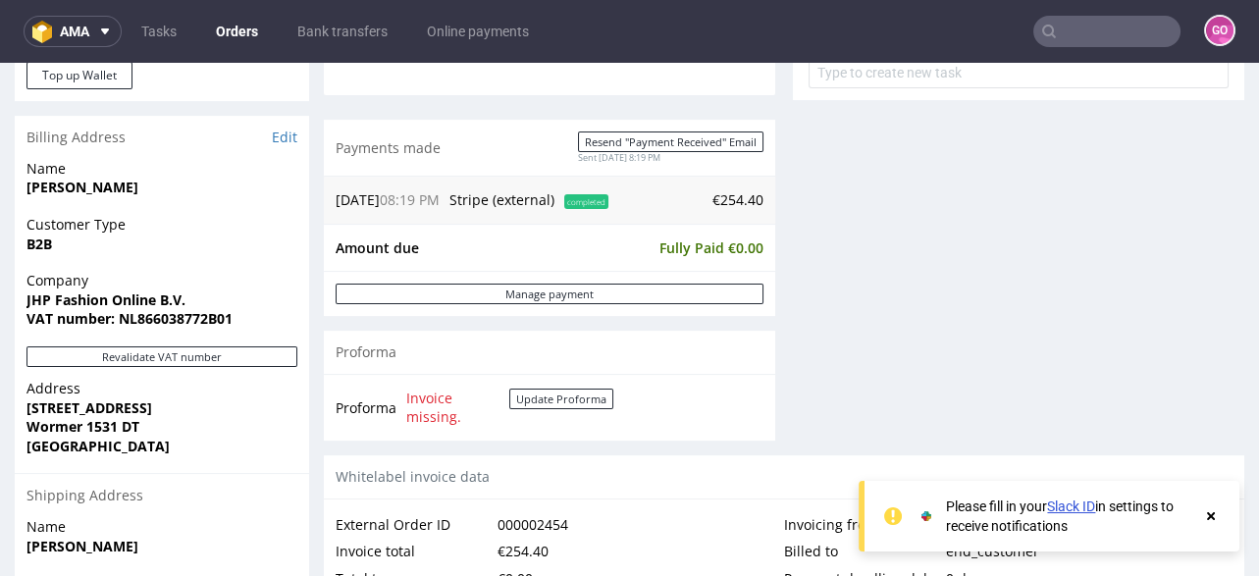
click at [161, 317] on strong "VAT number: NL866038772B01" at bounding box center [129, 318] width 206 height 19
click at [75, 296] on strong "JHP Fashion Online B.V." at bounding box center [105, 299] width 159 height 19
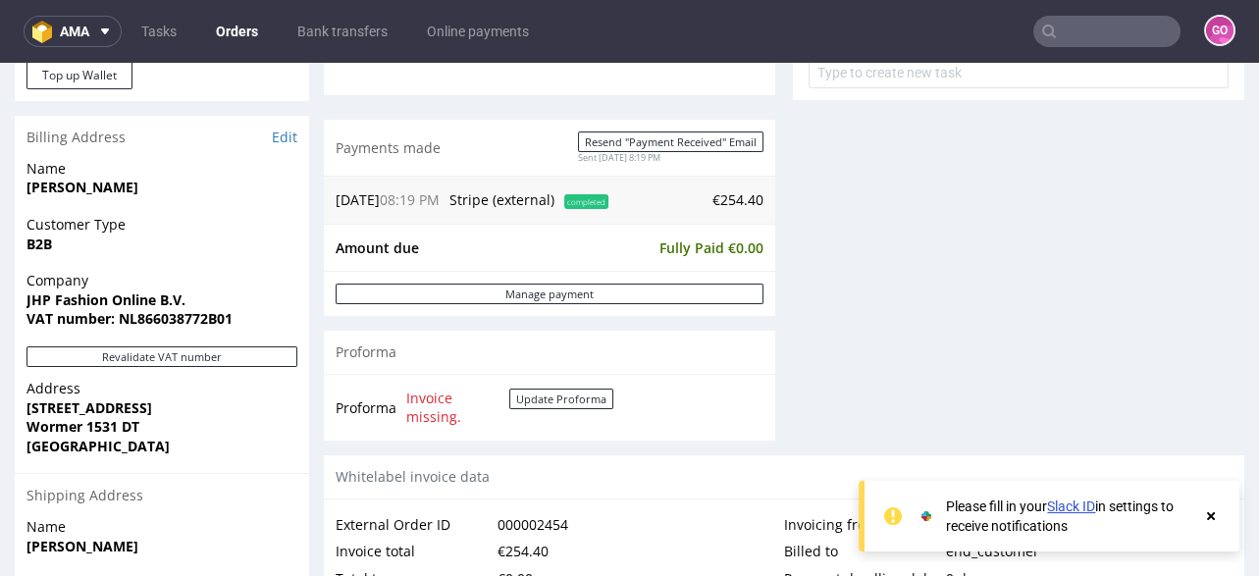
click at [131, 407] on strong "[STREET_ADDRESS]" at bounding box center [89, 407] width 126 height 19
click at [130, 398] on strong "[STREET_ADDRESS]" at bounding box center [89, 407] width 126 height 19
click at [129, 410] on strong "[STREET_ADDRESS]" at bounding box center [89, 407] width 126 height 19
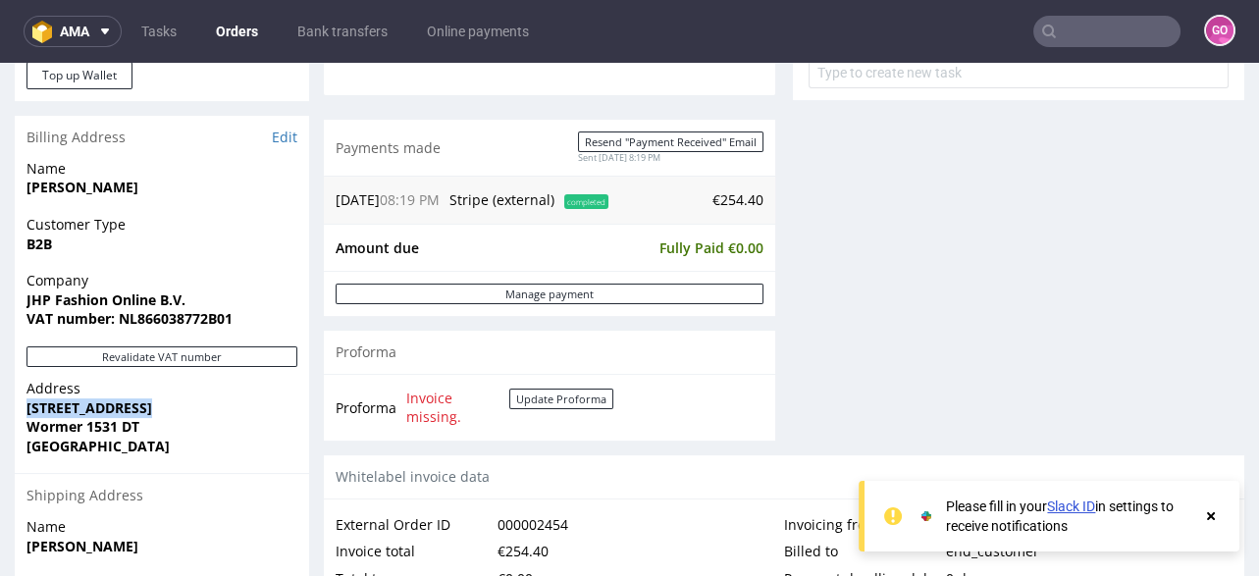
click at [129, 410] on strong "[STREET_ADDRESS]" at bounding box center [89, 407] width 126 height 19
drag, startPoint x: 145, startPoint y: 424, endPoint x: 88, endPoint y: 432, distance: 57.5
click at [88, 432] on span "Wormer 1531 DT" at bounding box center [161, 427] width 271 height 20
click at [57, 428] on strong "Wormer 1531 DT" at bounding box center [82, 426] width 113 height 19
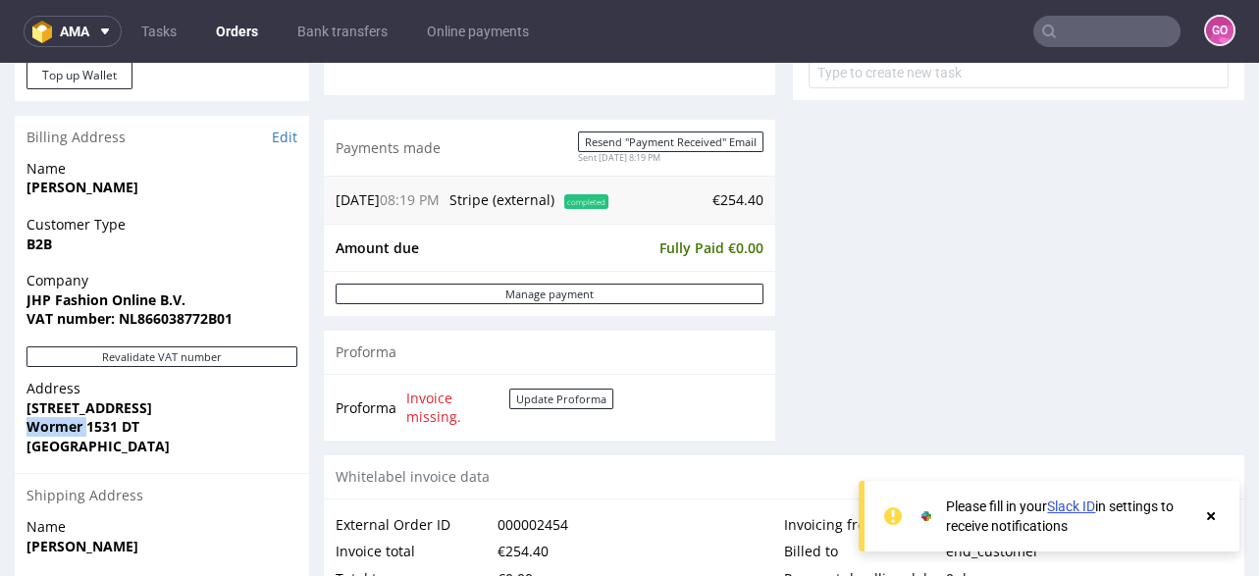
click at [57, 428] on strong "Wormer 1531 DT" at bounding box center [82, 426] width 113 height 19
